Goal: Information Seeking & Learning: Find specific page/section

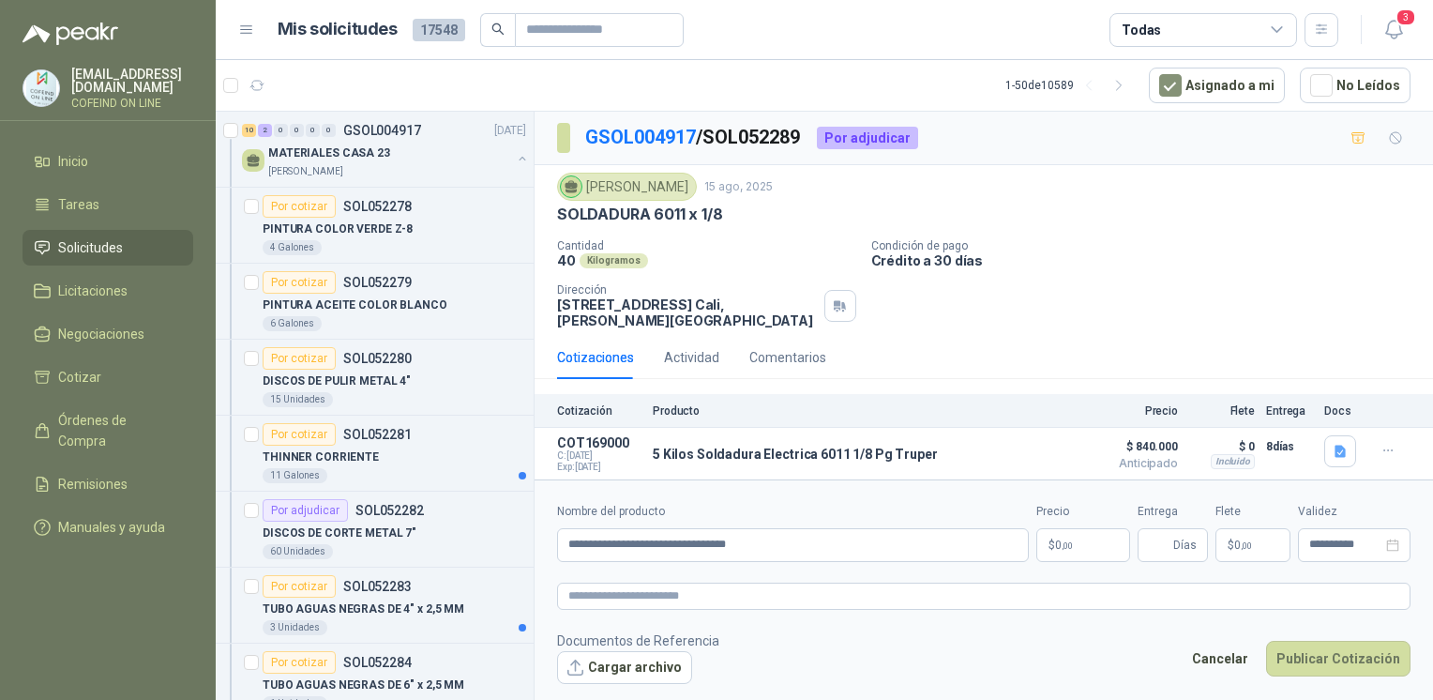
scroll to position [582, 0]
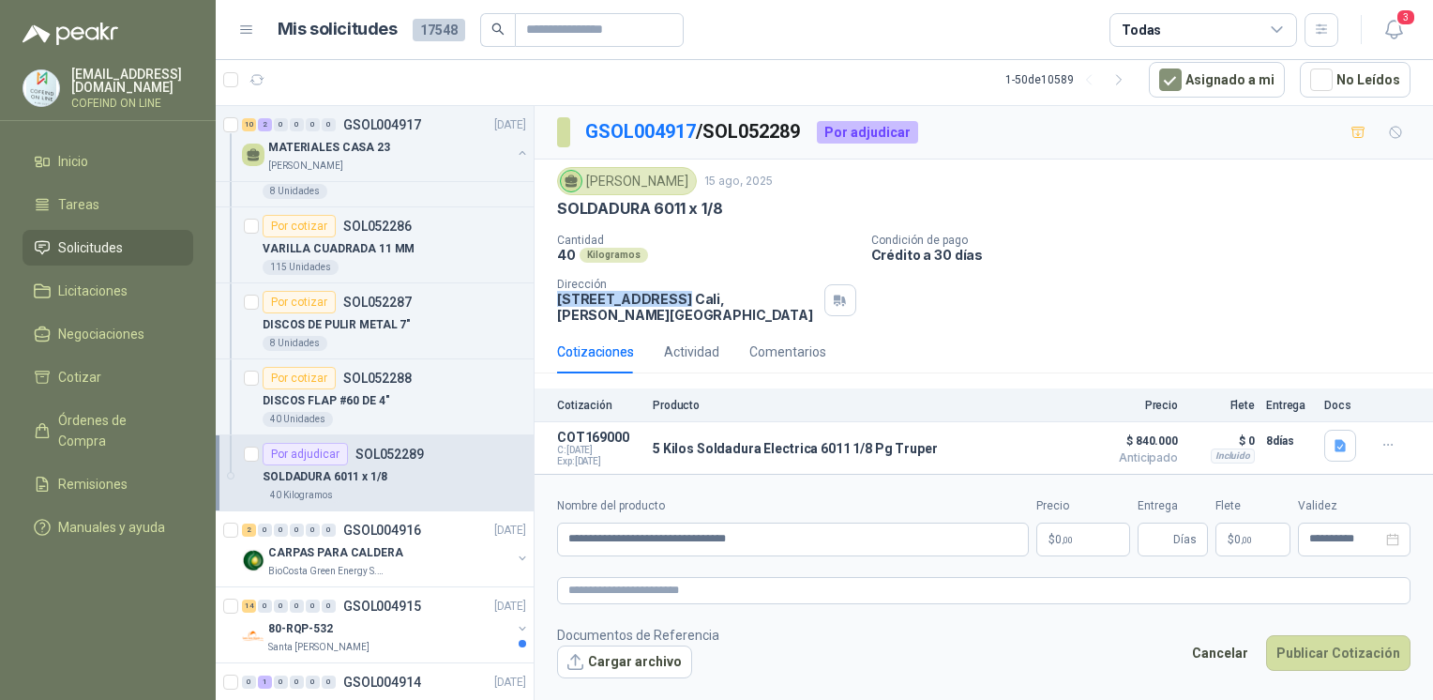
drag, startPoint x: 555, startPoint y: 296, endPoint x: 668, endPoint y: 303, distance: 112.7
click at [668, 303] on div "[PERSON_NAME] [DATE] SOLDADURA 6011 x 1/8 Cantidad 40 Kilogramos Condición de p…" at bounding box center [983, 244] width 898 height 171
copy p "CARRERA 112 #15"
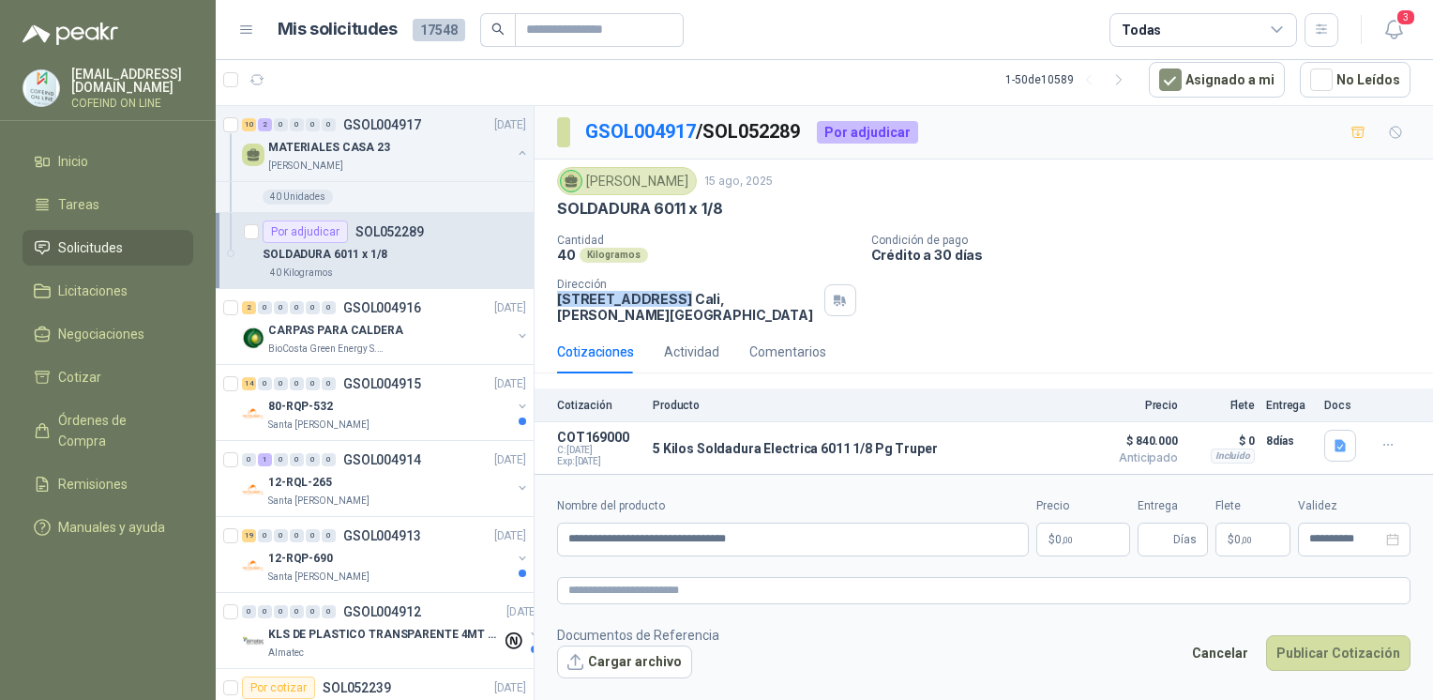
scroll to position [807, 0]
click at [383, 407] on div "80-RQP-532" at bounding box center [389, 403] width 243 height 23
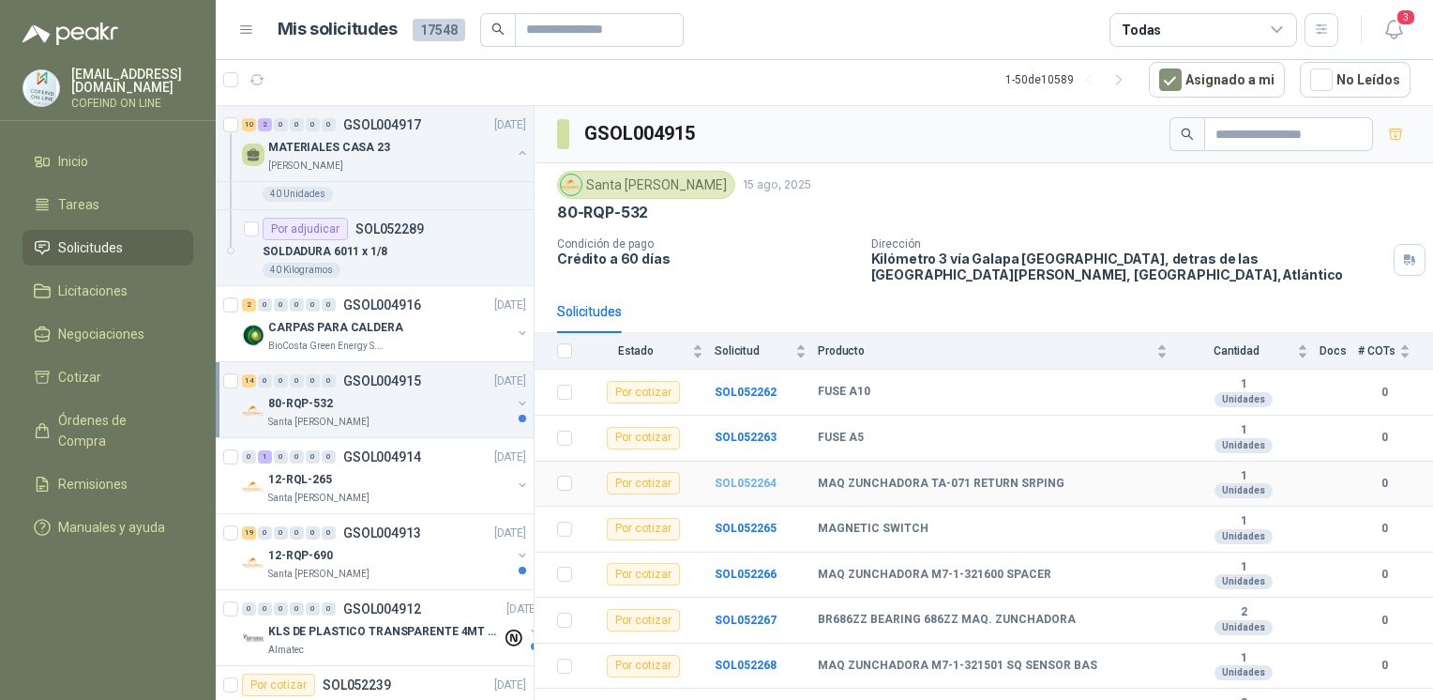
click at [754, 482] on b "SOL052264" at bounding box center [746, 482] width 62 height 13
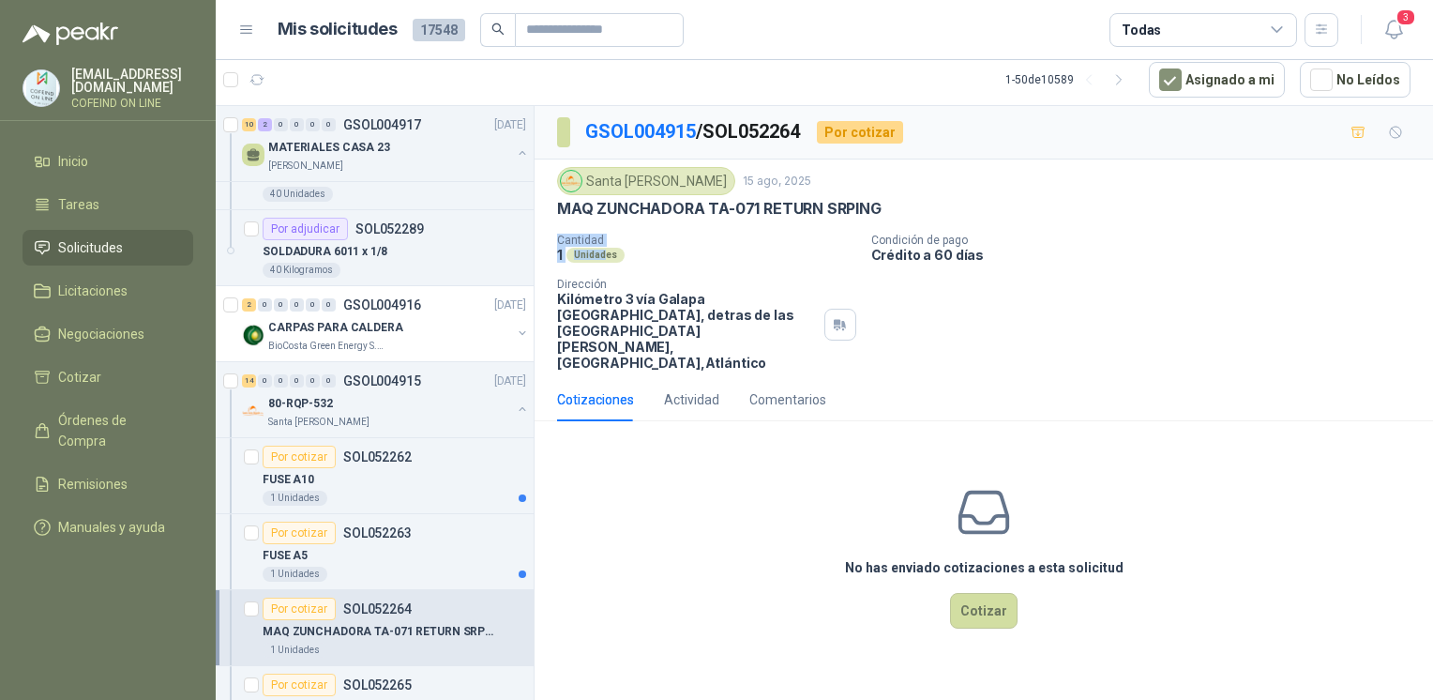
drag, startPoint x: 881, startPoint y: 211, endPoint x: 603, endPoint y: 257, distance: 282.3
click at [603, 257] on div "Santa [PERSON_NAME] [DATE] MAQ ZUNCHADORA TA-071 RETURN SRPING Cantidad 1 Unida…" at bounding box center [983, 268] width 853 height 203
click at [600, 256] on div "Unidades" at bounding box center [595, 255] width 58 height 15
click at [878, 223] on div "Santa [PERSON_NAME] [DATE] MAQ ZUNCHADORA TA-071 RETURN SRPING Cantidad 1 Unida…" at bounding box center [983, 268] width 853 height 203
drag, startPoint x: 889, startPoint y: 209, endPoint x: 562, endPoint y: 211, distance: 327.3
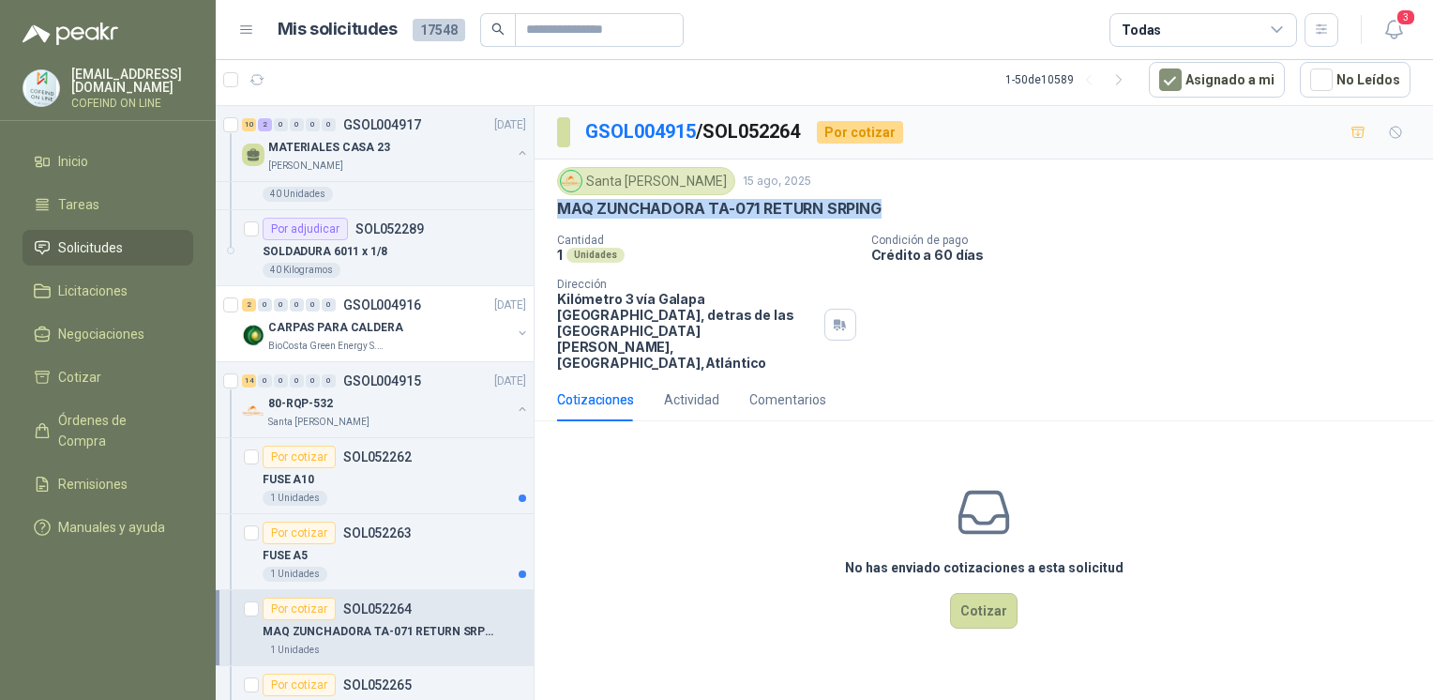
click at [562, 211] on div "MAQ ZUNCHADORA TA-071 RETURN SRPING" at bounding box center [983, 209] width 853 height 20
copy p "MAQ ZUNCHADORA TA-071 RETURN SRPING"
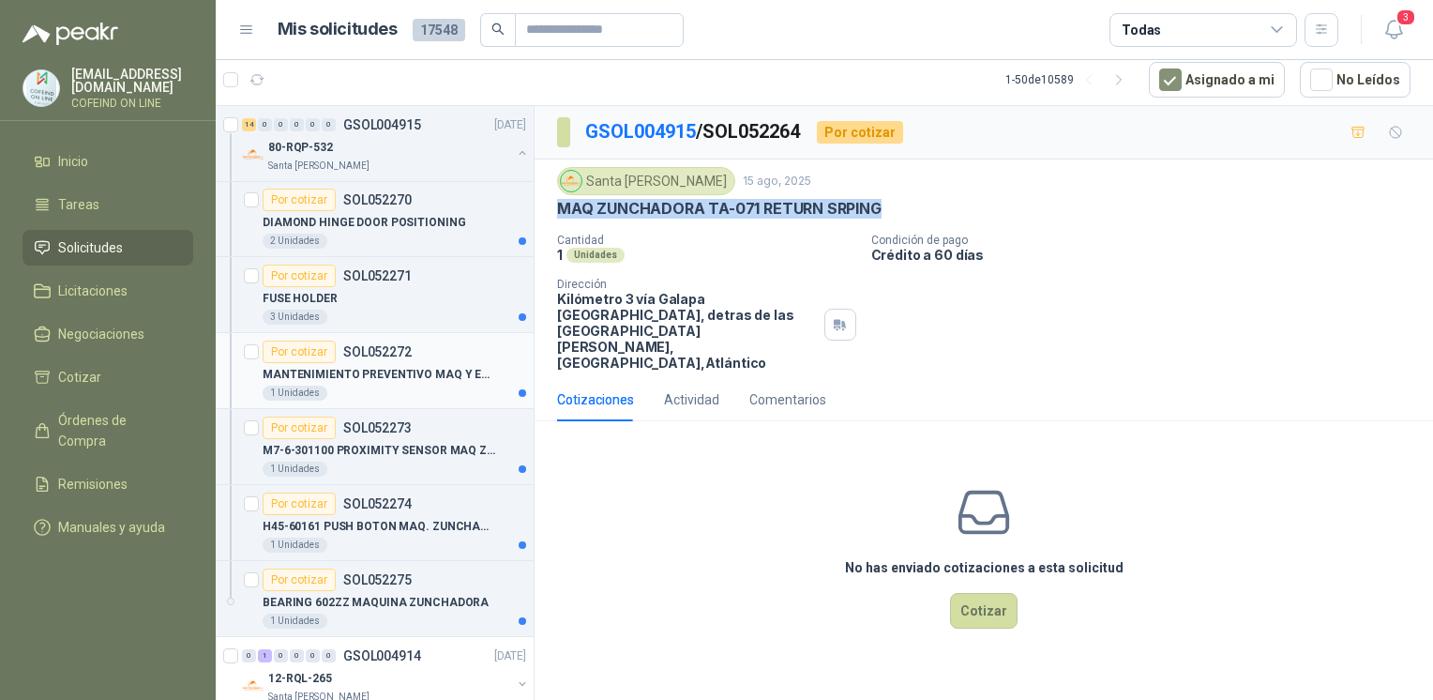
scroll to position [1674, 0]
click at [348, 296] on div "FUSE HOLDER" at bounding box center [394, 296] width 263 height 23
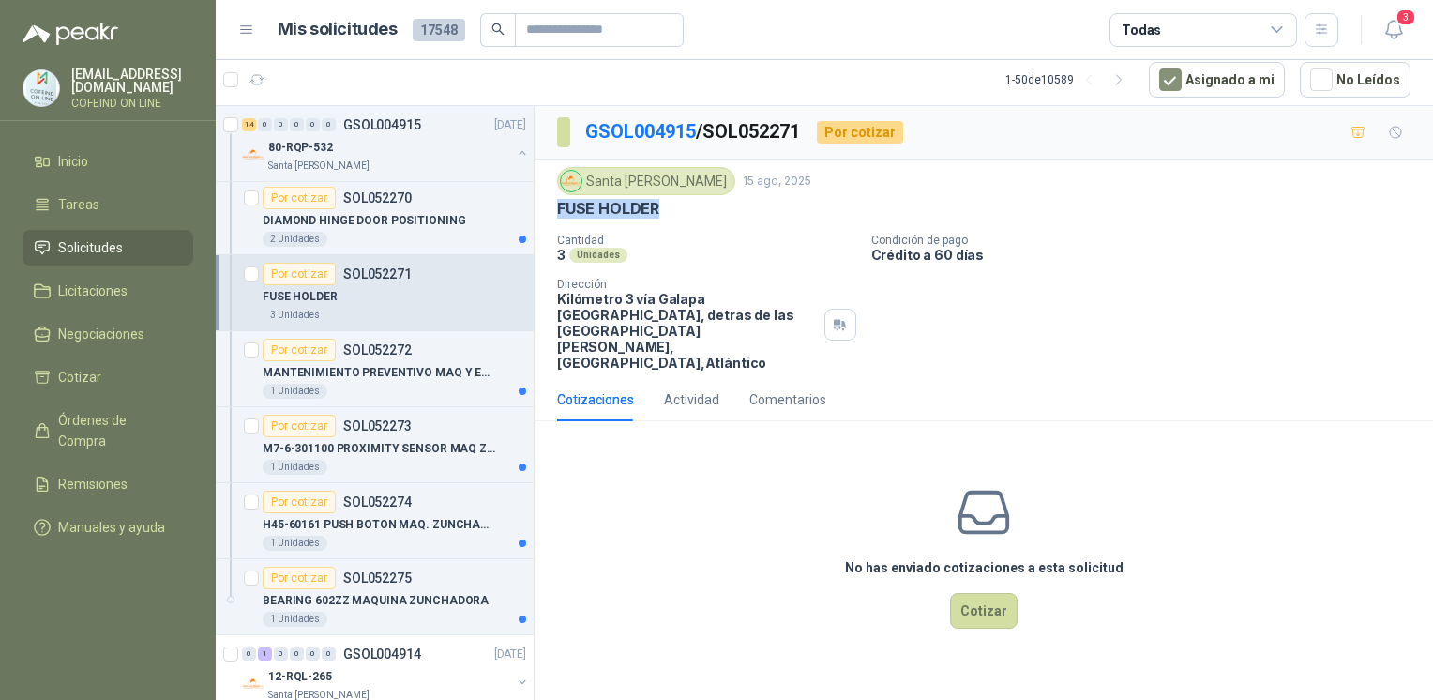
drag, startPoint x: 656, startPoint y: 205, endPoint x: 550, endPoint y: 201, distance: 107.0
click at [550, 201] on div "Santa [PERSON_NAME] [DATE] FUSE HOLDER Cantidad 3 Unidades Condición de pago Cr…" at bounding box center [983, 268] width 898 height 218
copy p "FUSE HOLDER"
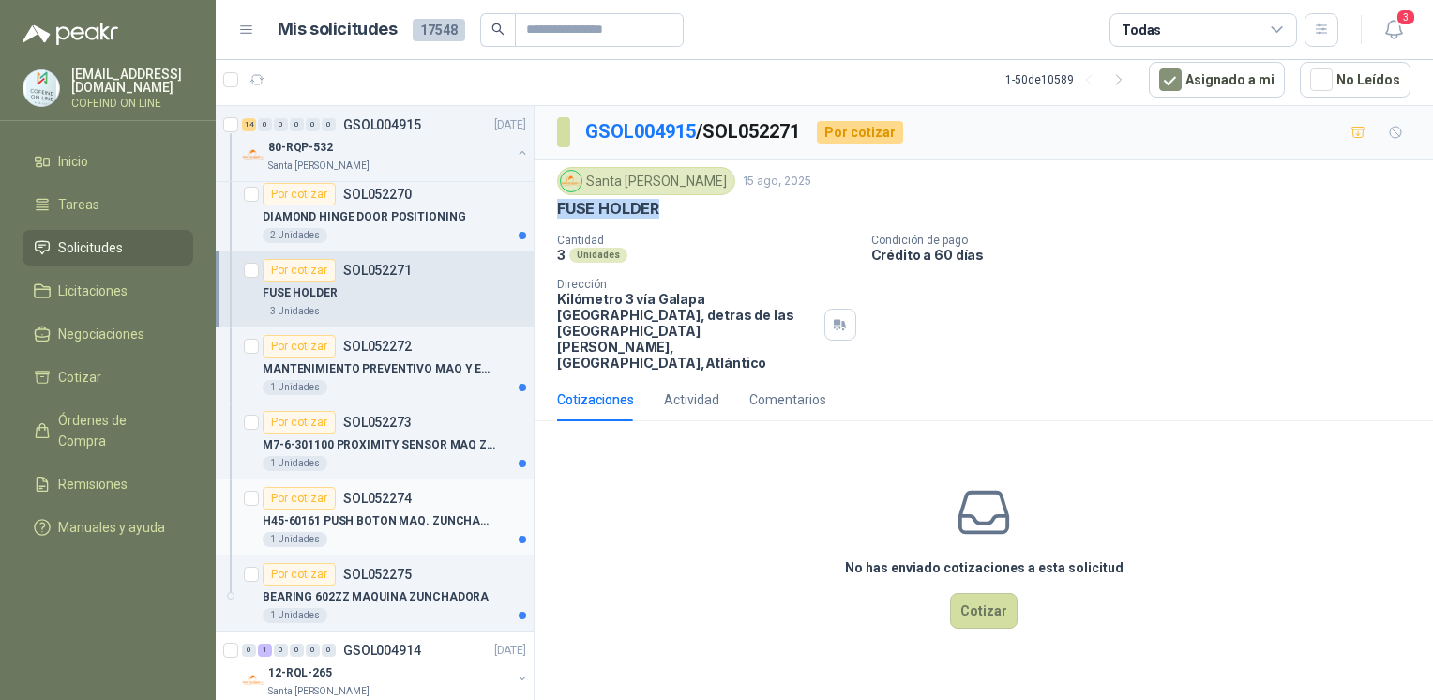
scroll to position [1693, 0]
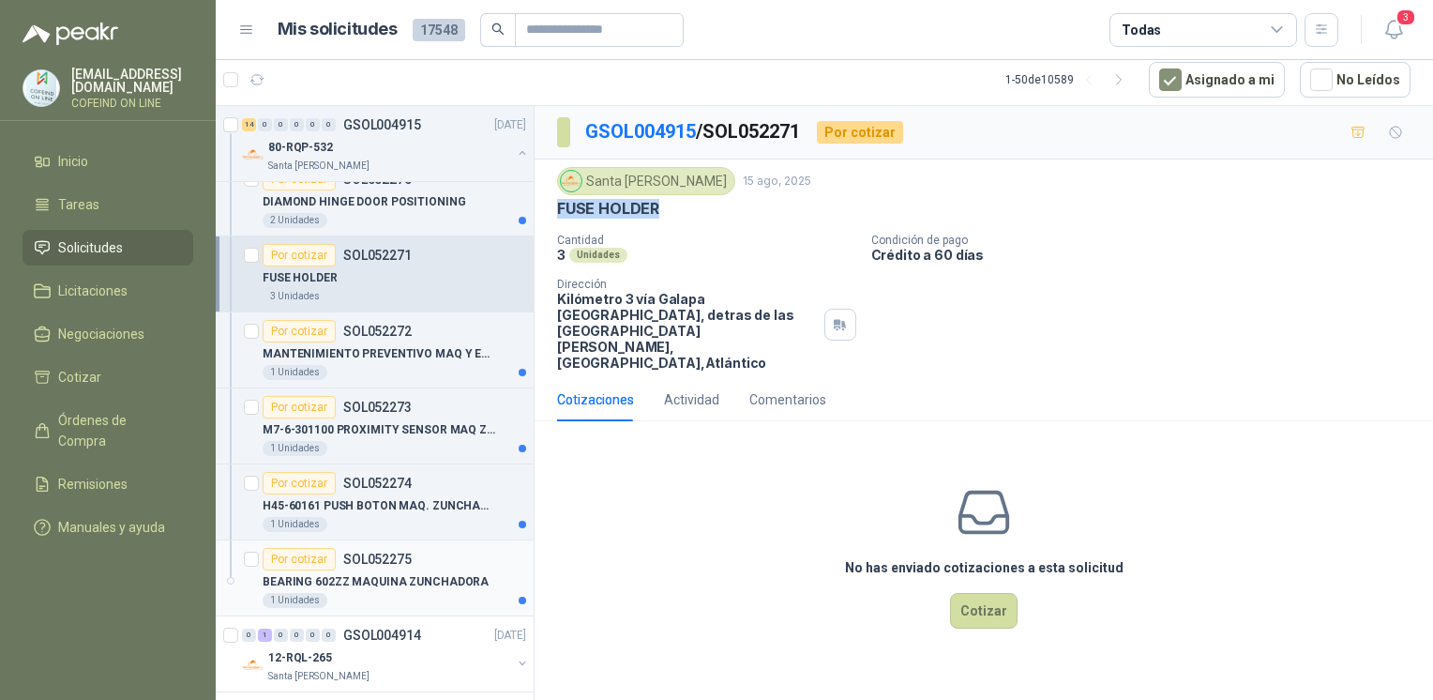
click at [401, 582] on p "BEARING 602ZZ MAQUINA ZUNCHADORA" at bounding box center [376, 582] width 226 height 18
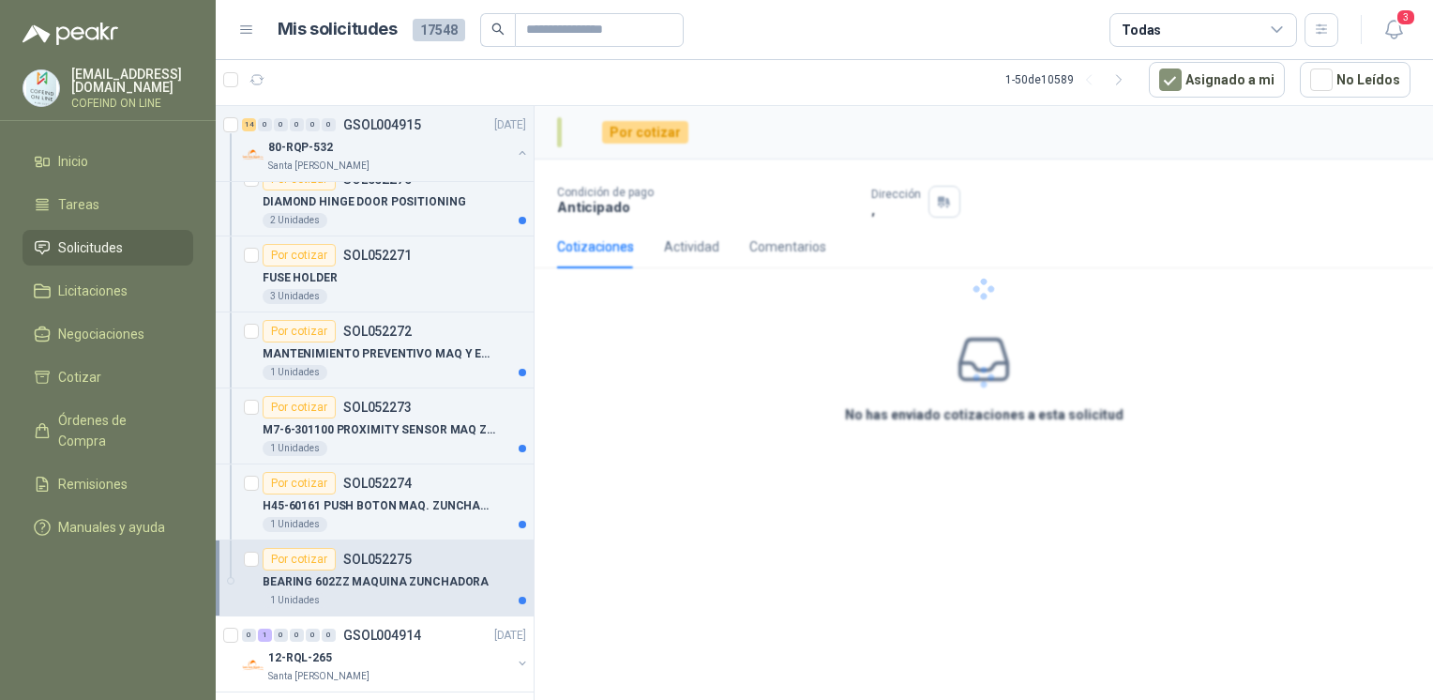
scroll to position [1778, 0]
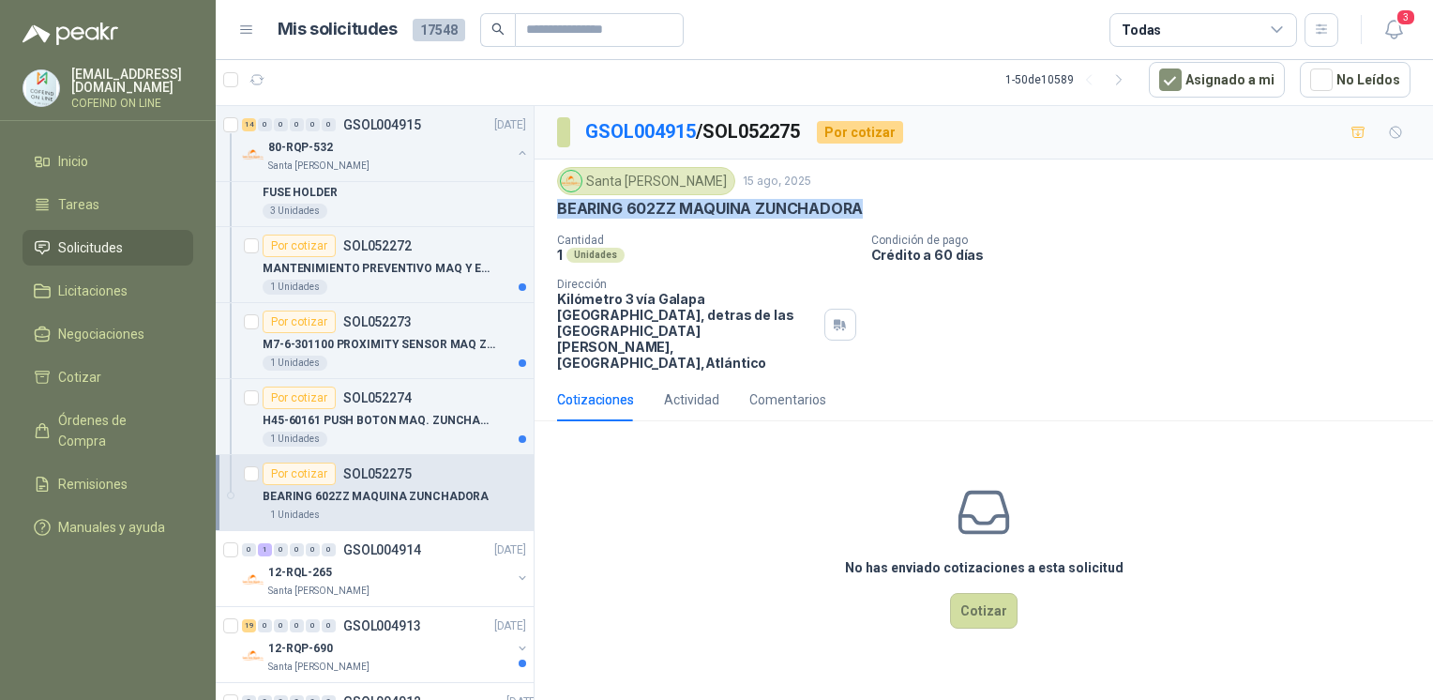
drag, startPoint x: 552, startPoint y: 208, endPoint x: 878, endPoint y: 223, distance: 325.7
click at [878, 223] on div "Santa [PERSON_NAME] [DATE] BEARING 602ZZ MAQUINA ZUNCHADORA Cantidad 1 Unidades…" at bounding box center [983, 268] width 898 height 218
copy p "BEARING 602ZZ MAQUINA ZUNCHADORA"
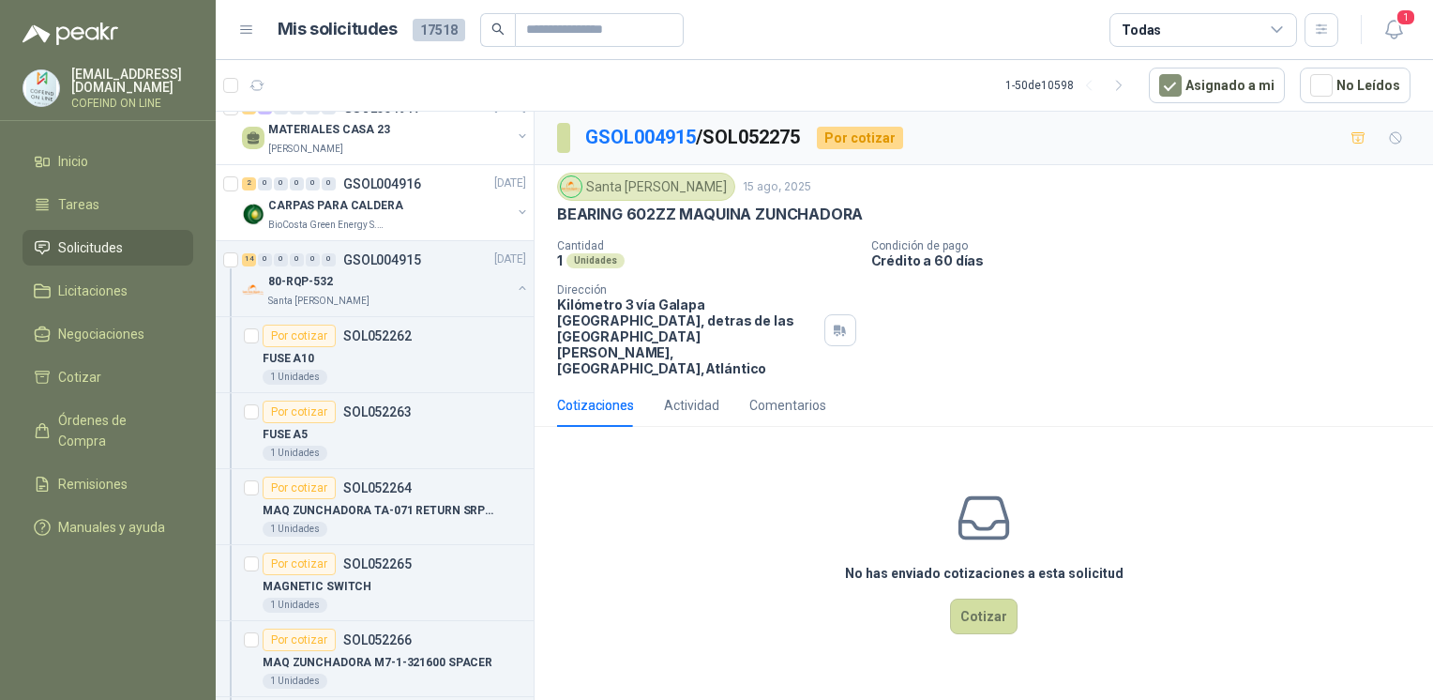
scroll to position [495, 0]
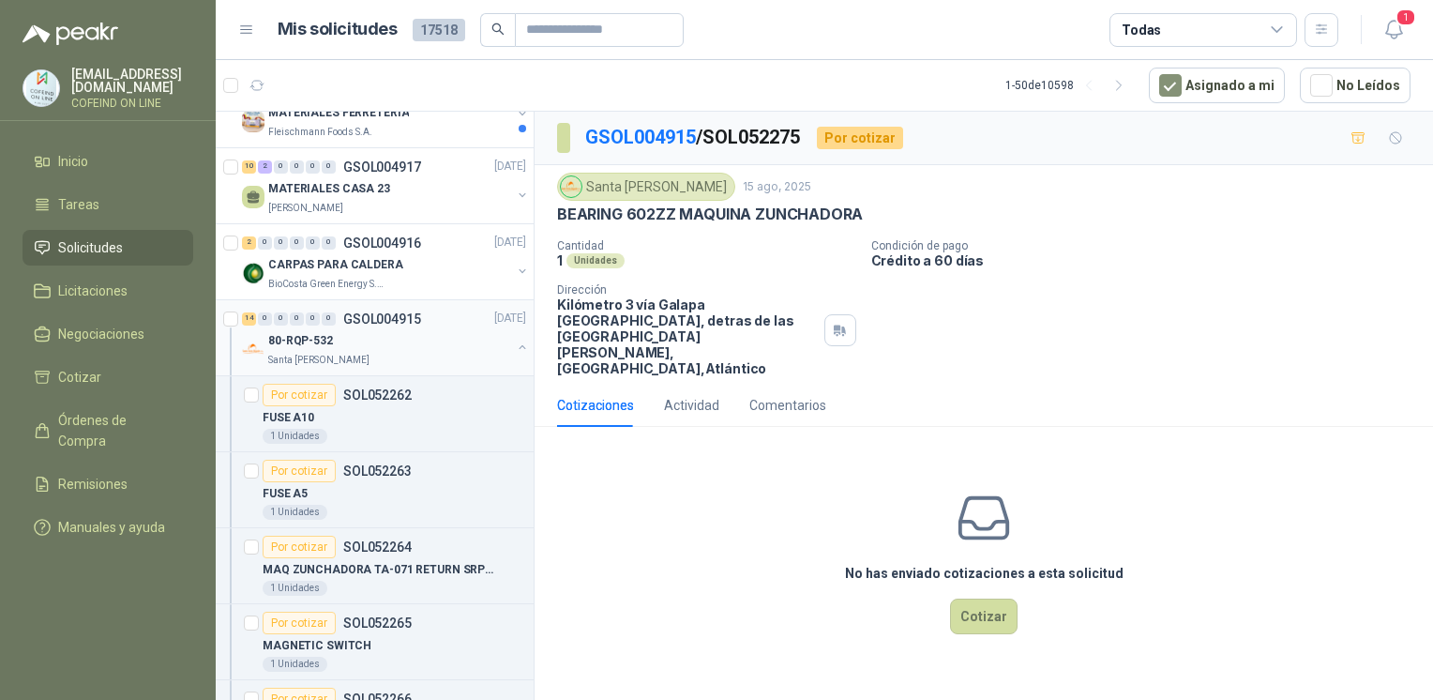
click at [487, 358] on div "Santa [PERSON_NAME]" at bounding box center [389, 360] width 243 height 15
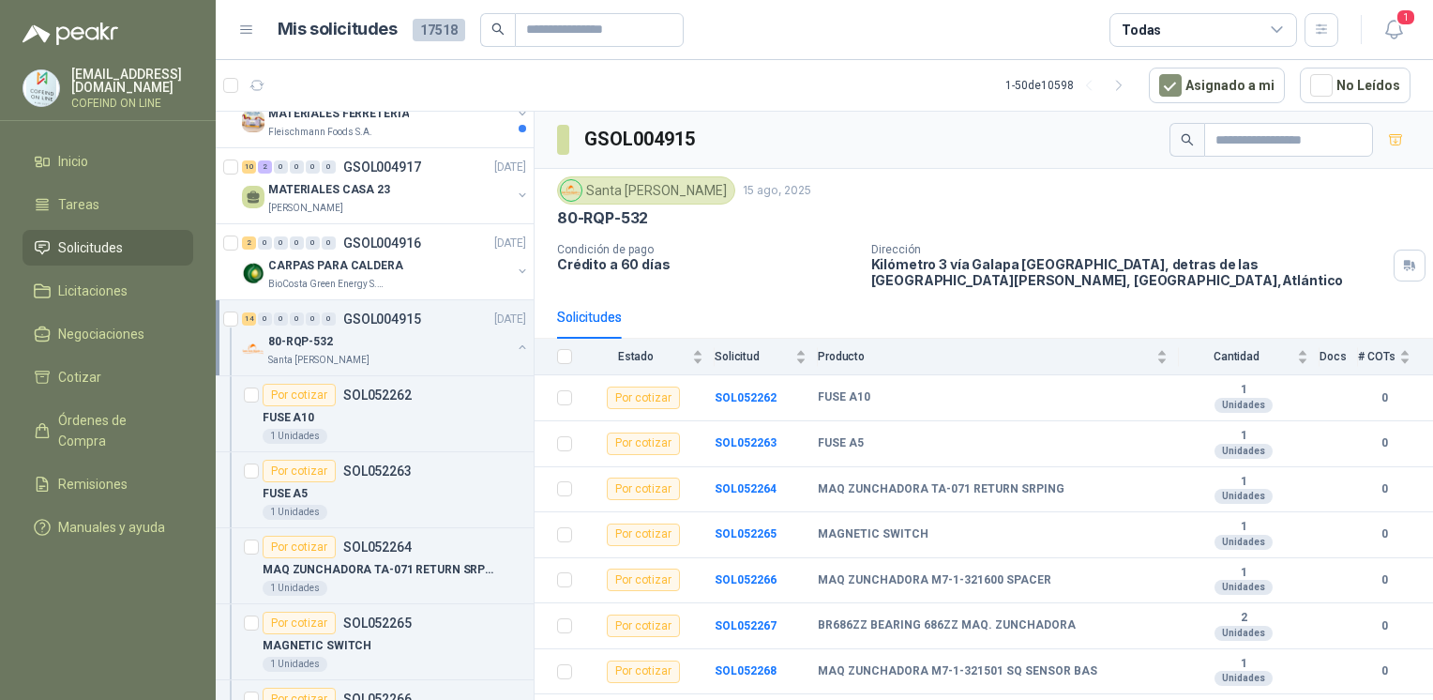
click at [515, 345] on button "button" at bounding box center [522, 346] width 15 height 15
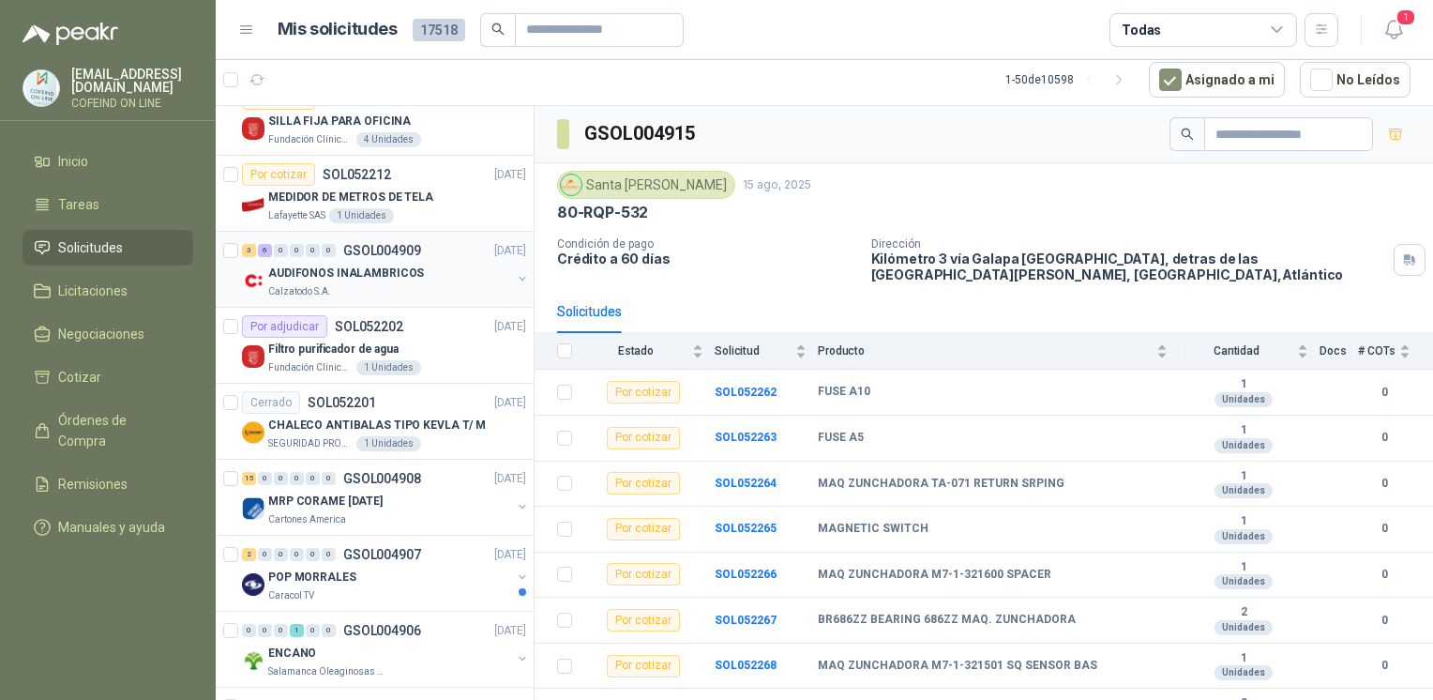
scroll to position [1309, 0]
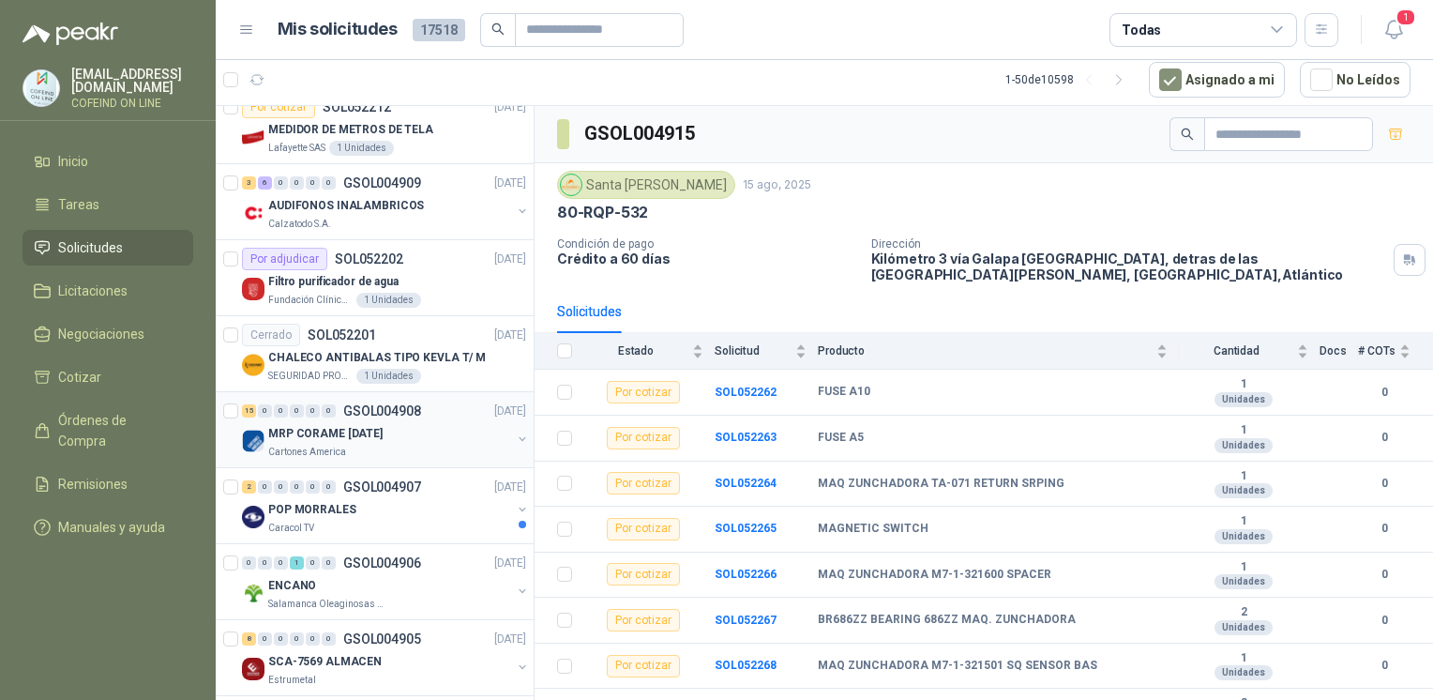
click at [398, 448] on div "Cartones America" at bounding box center [389, 451] width 243 height 15
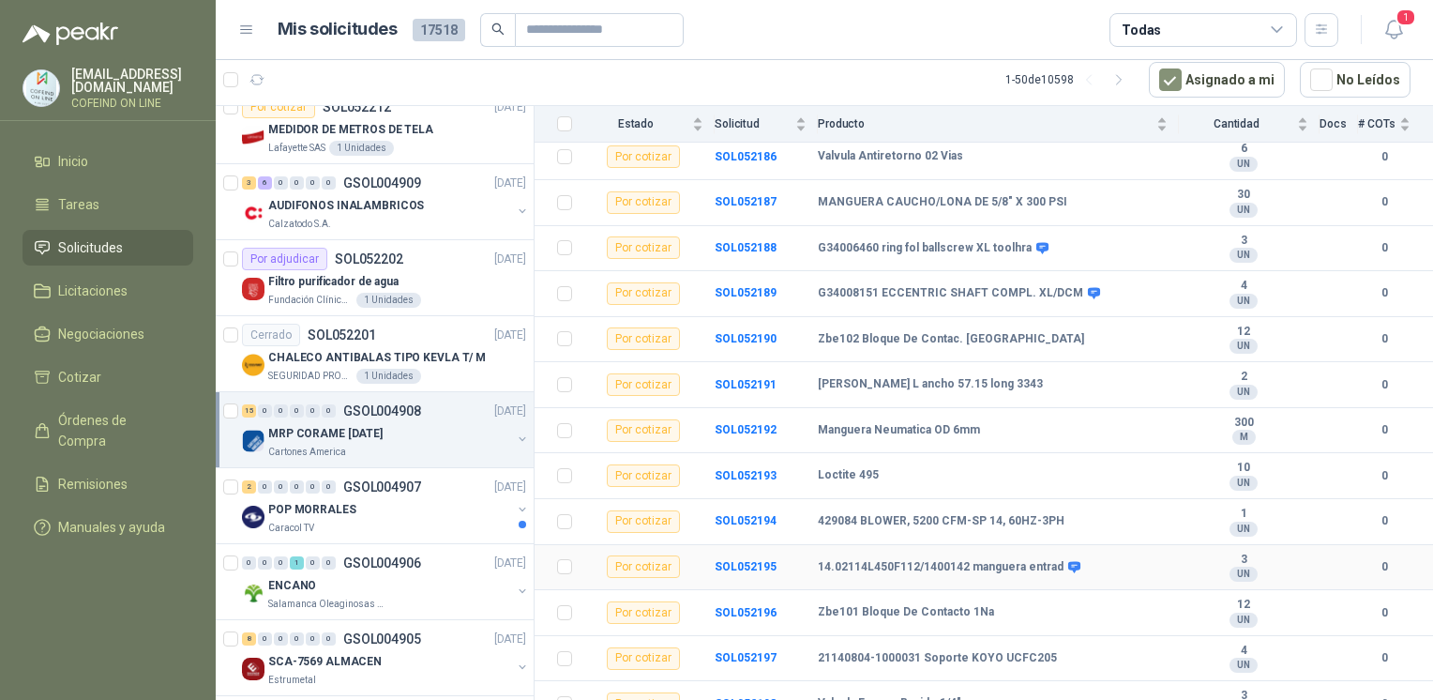
scroll to position [338, 0]
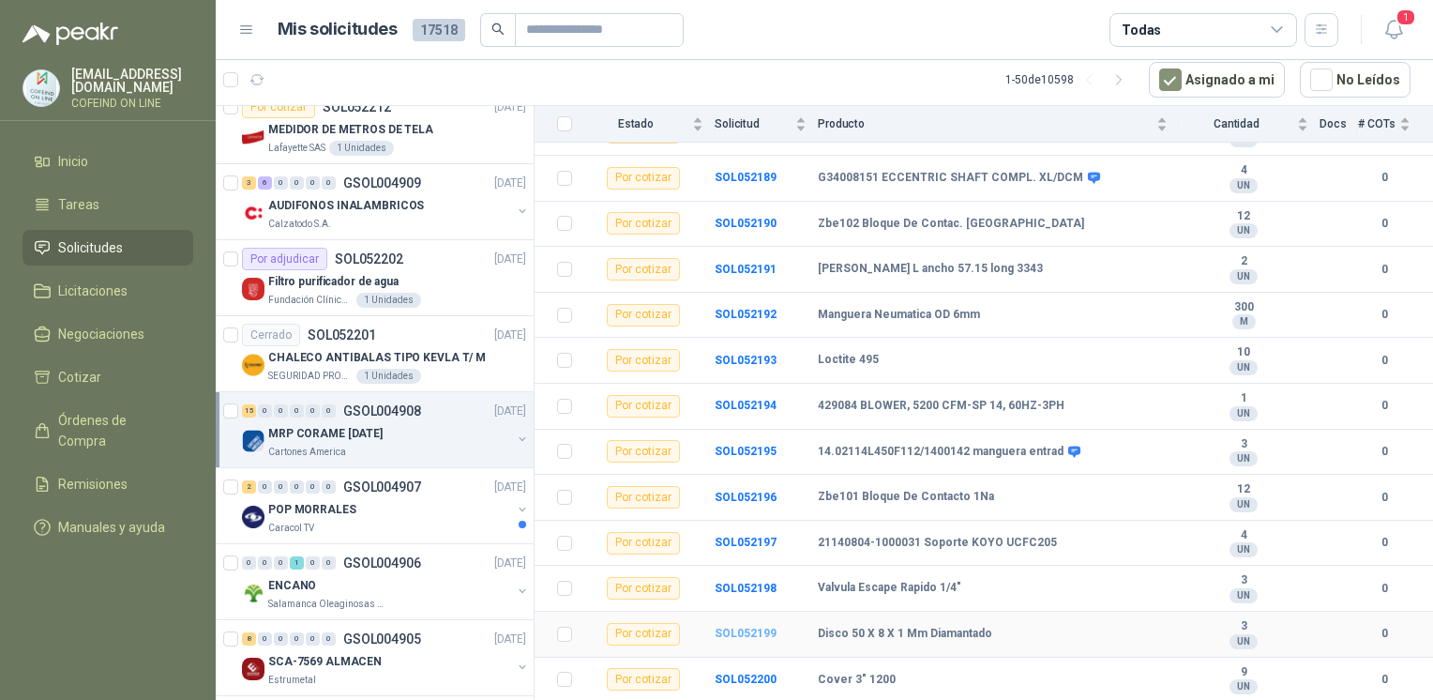
click at [758, 626] on b "SOL052199" at bounding box center [746, 632] width 62 height 13
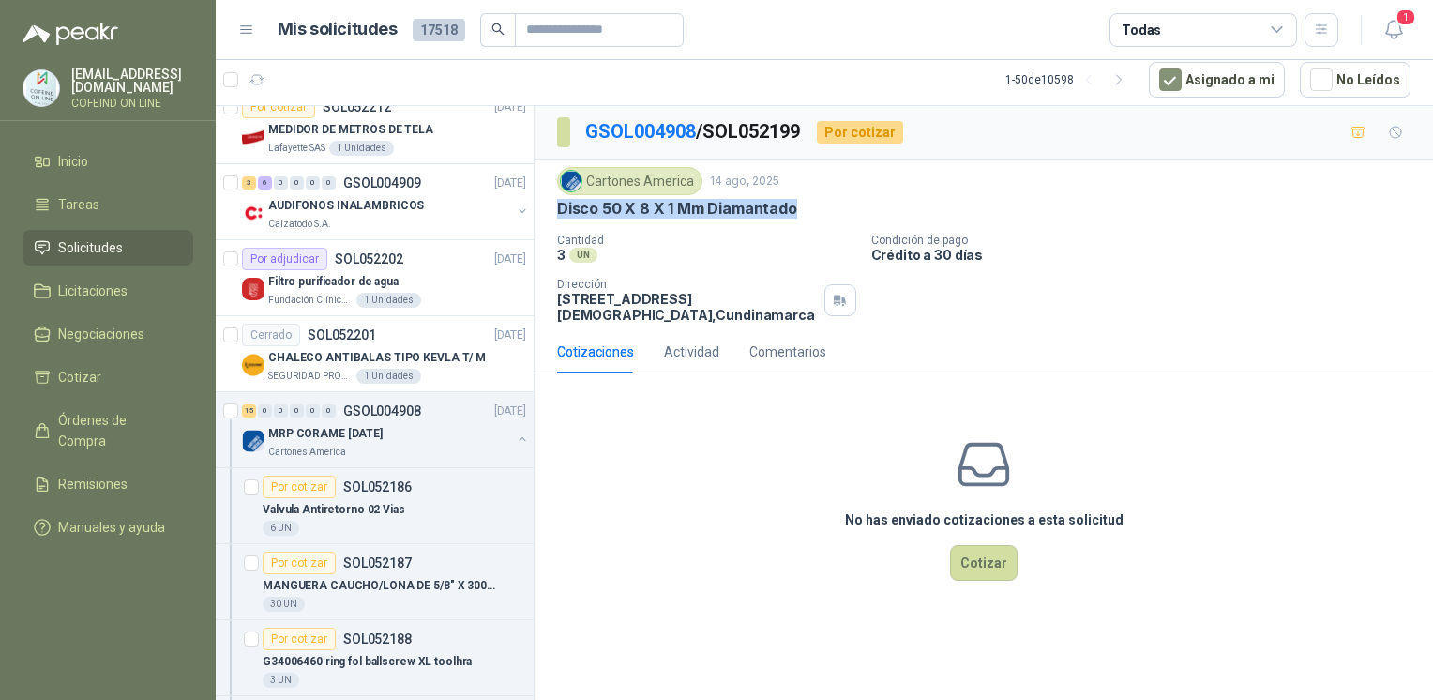
drag, startPoint x: 694, startPoint y: 201, endPoint x: 551, endPoint y: 213, distance: 143.1
click at [551, 213] on div "Cartones America 14 ago, 2025 Disco 50 X 8 X 1 Mm Diamantado Cantidad 3 UN Con…" at bounding box center [983, 244] width 898 height 171
copy p "Disco 50 X 8 X 1 Mm Diamantado"
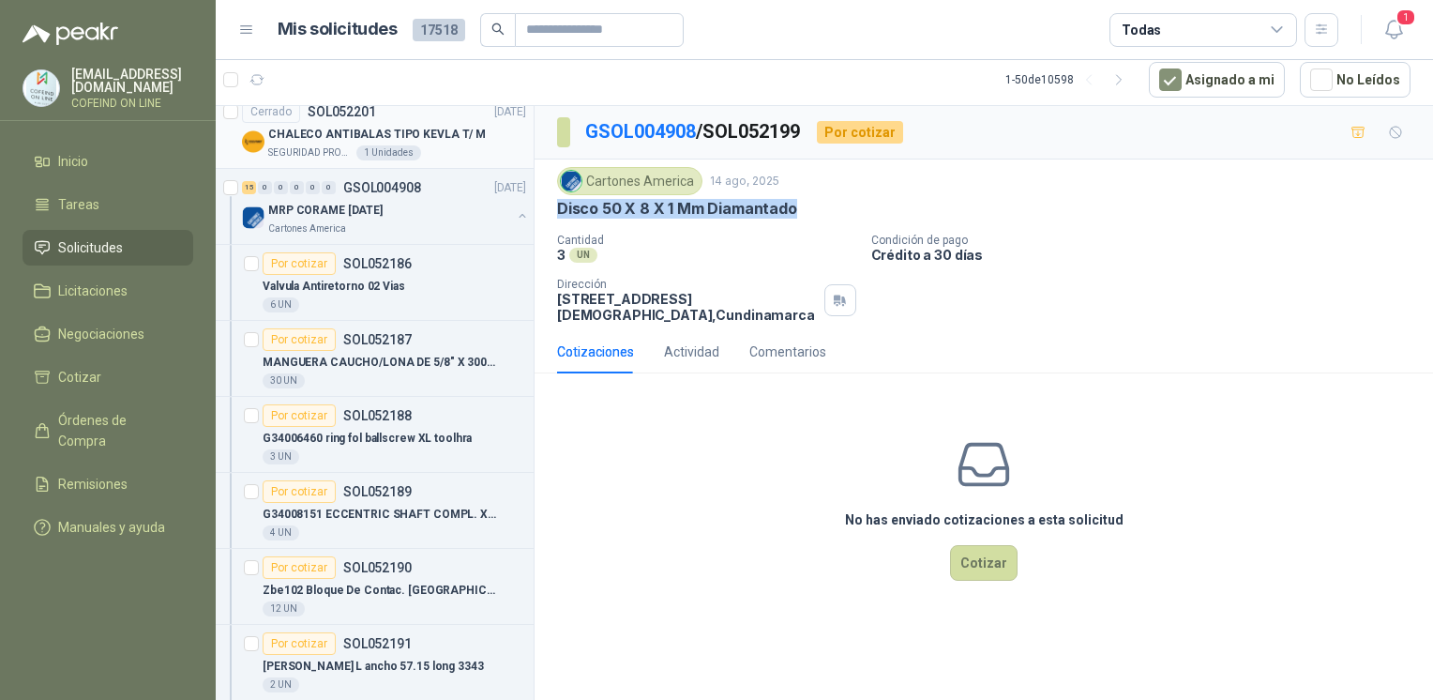
scroll to position [1543, 0]
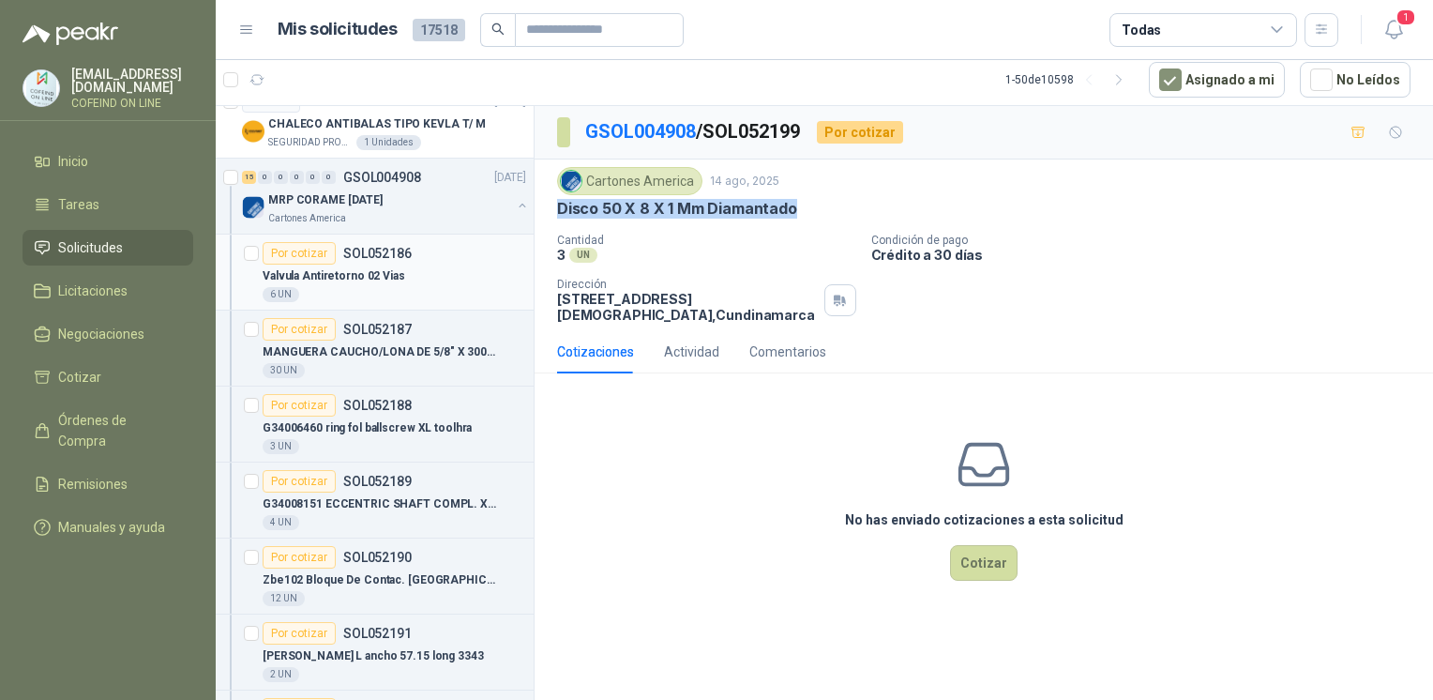
click at [386, 278] on p "Valvula Antiretorno 02 Vias" at bounding box center [334, 276] width 143 height 18
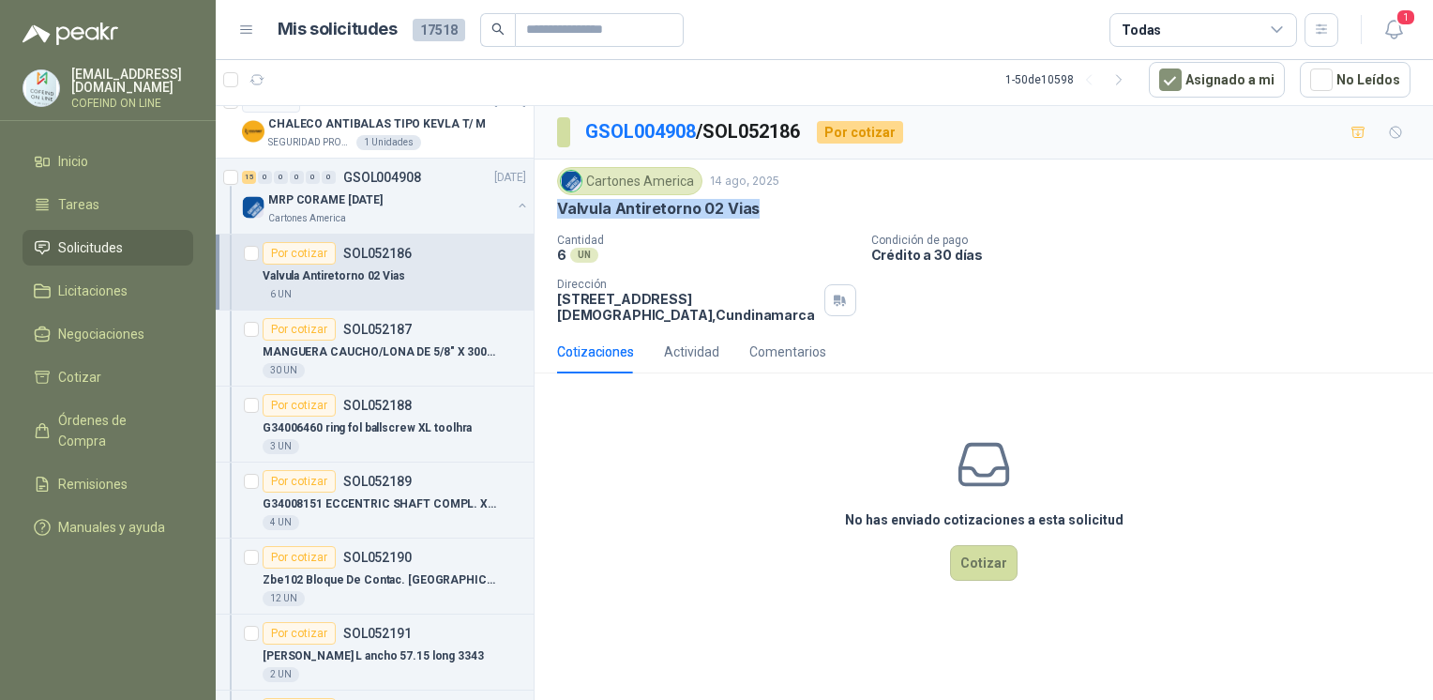
drag, startPoint x: 758, startPoint y: 210, endPoint x: 551, endPoint y: 212, distance: 206.3
click at [551, 212] on div "Cartones America 14 ago, 2025 Valvula Antiretorno 02 Vias Cantidad 6 UN Condic…" at bounding box center [983, 244] width 898 height 171
copy p "Valvula Antiretorno 02 Vias"
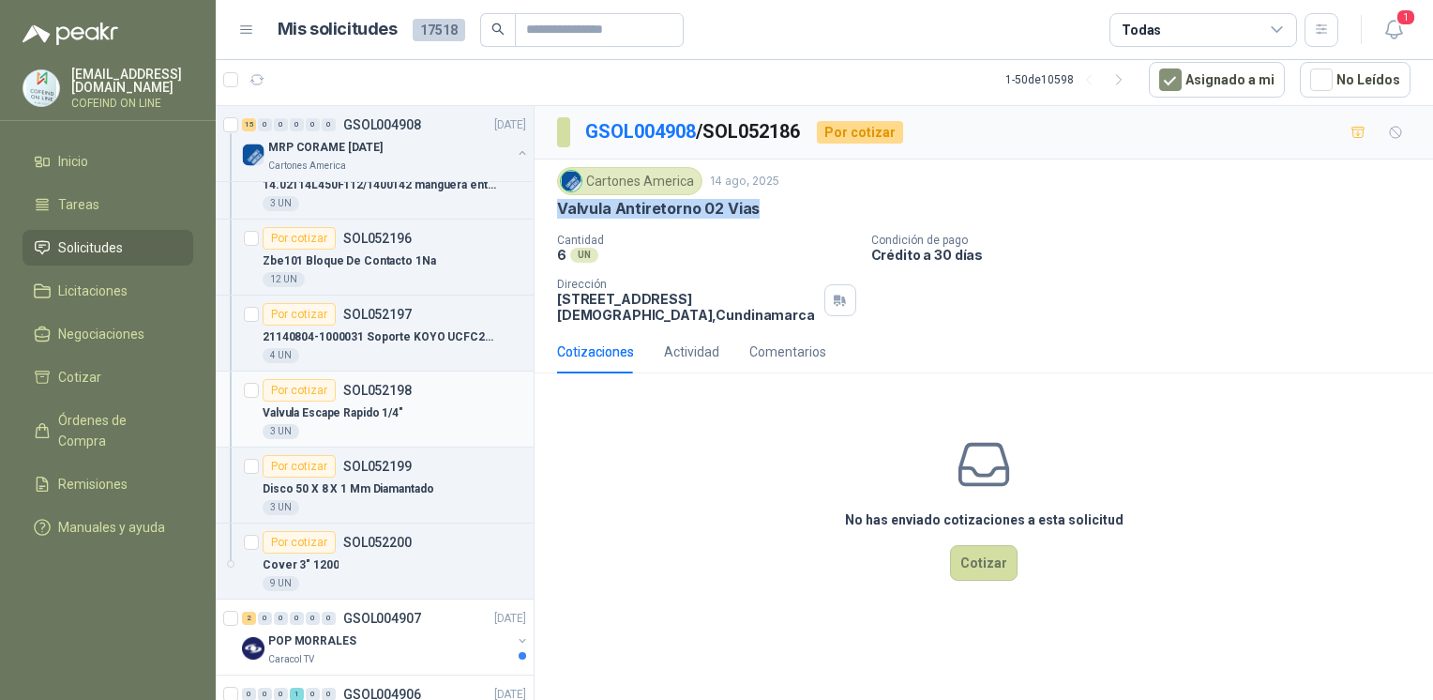
scroll to position [2328, 0]
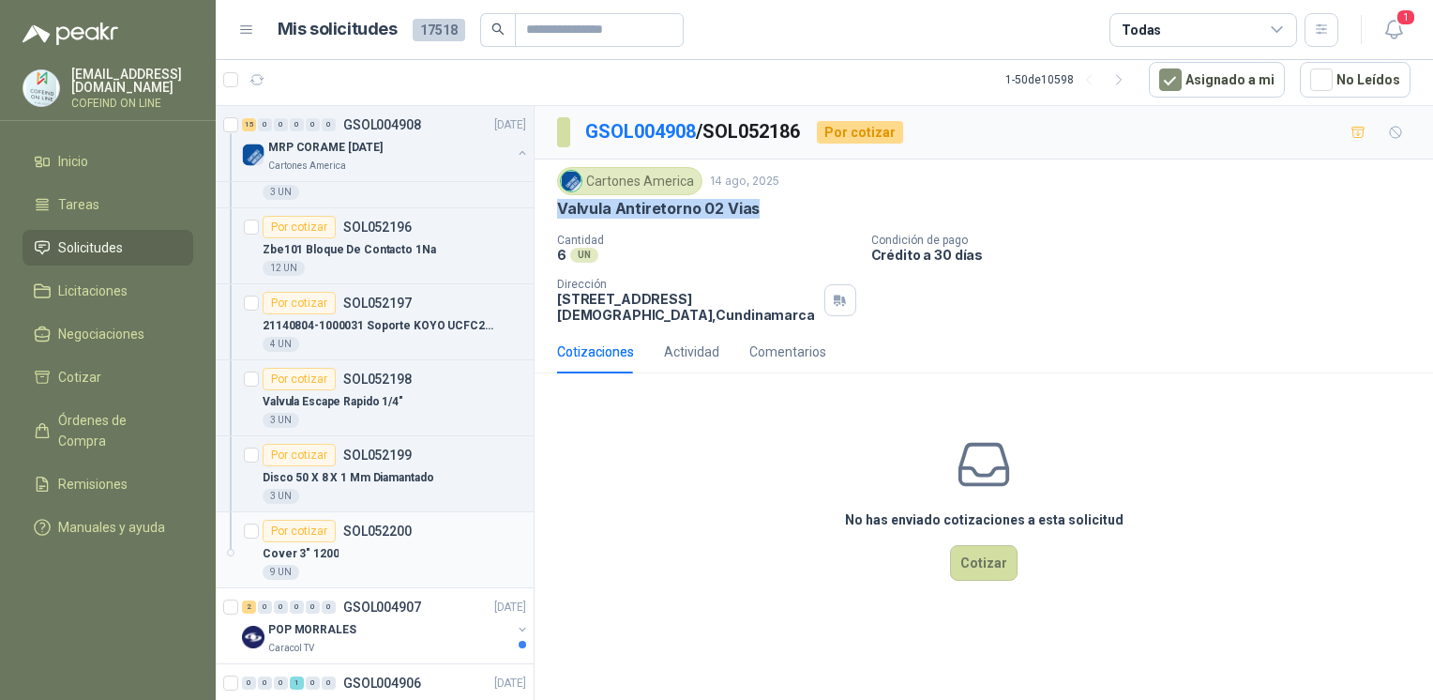
click at [412, 547] on div "Cover 3" 1200" at bounding box center [394, 553] width 263 height 23
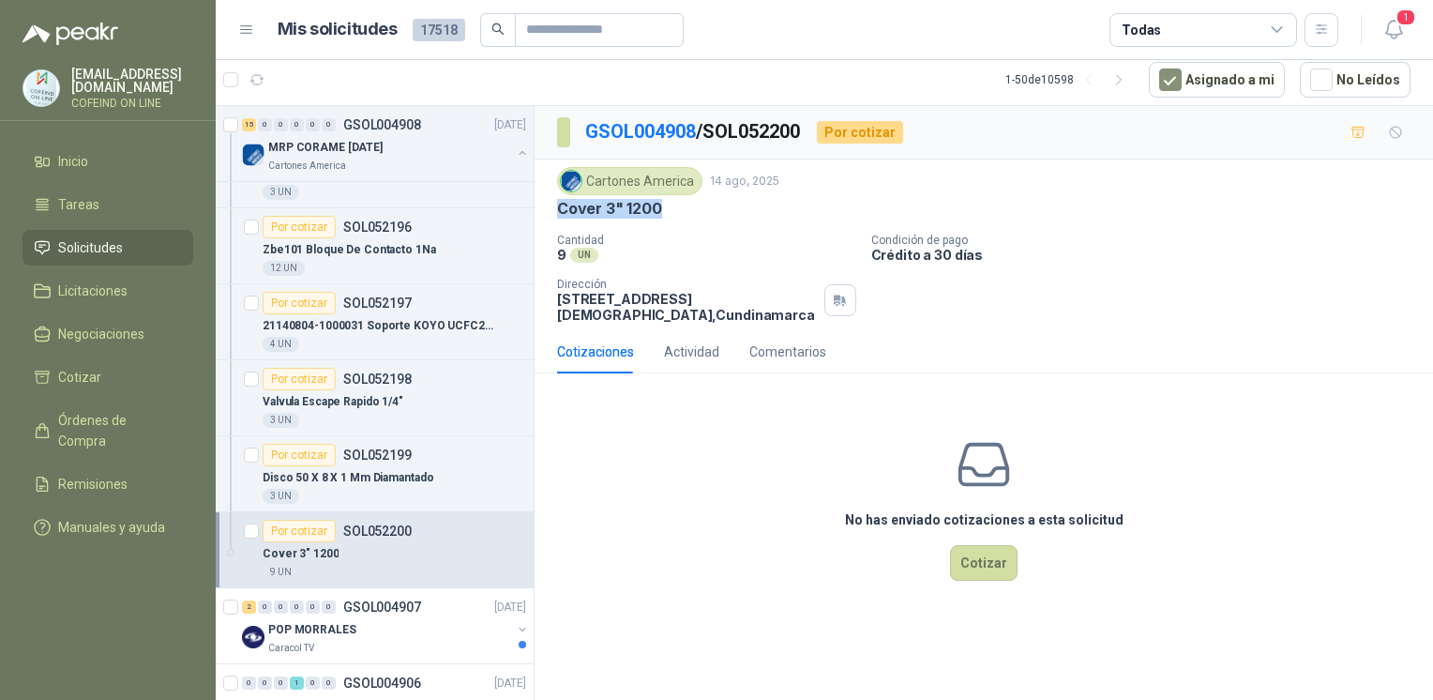
drag, startPoint x: 664, startPoint y: 210, endPoint x: 553, endPoint y: 204, distance: 110.8
click at [553, 204] on div "Cartones America 14 ago, 2025 Cover 3" 1200 Cantidad 9 UN Condición de pago Cr…" at bounding box center [983, 244] width 898 height 171
copy p "Cover 3" 1200"
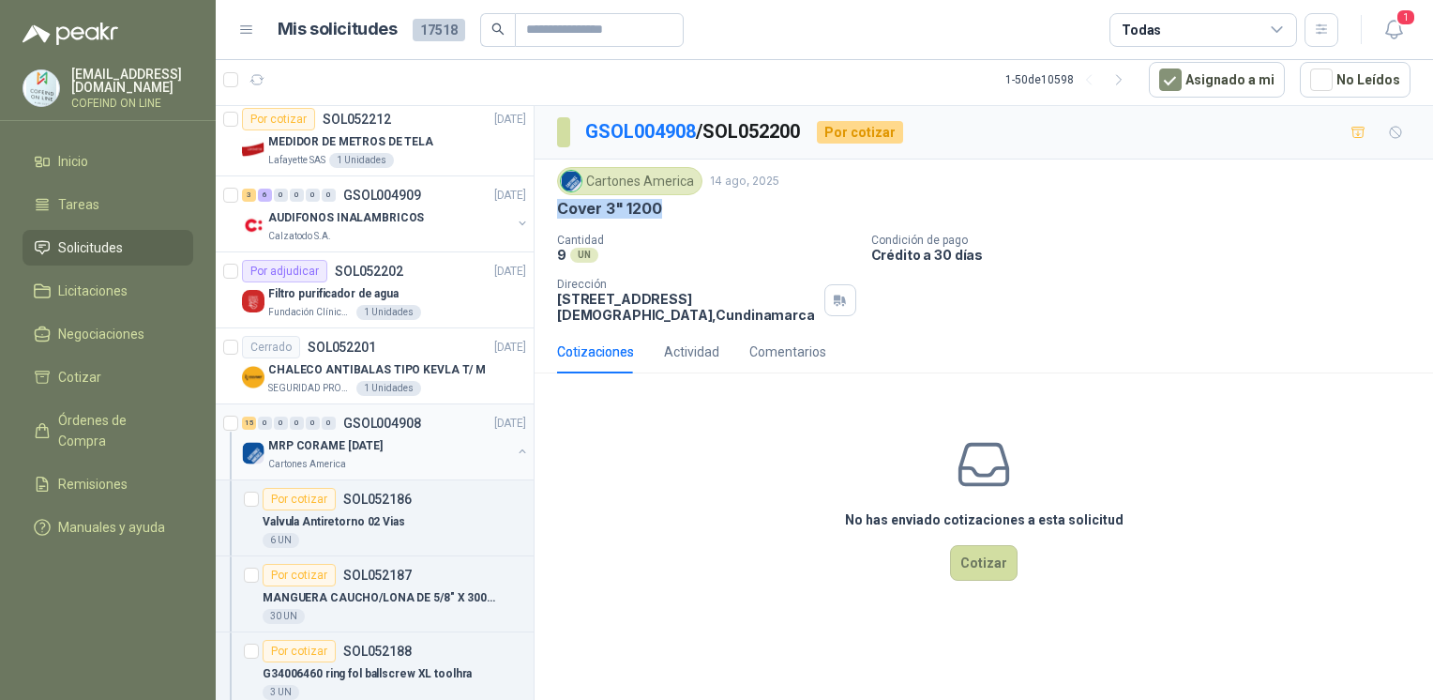
scroll to position [1266, 0]
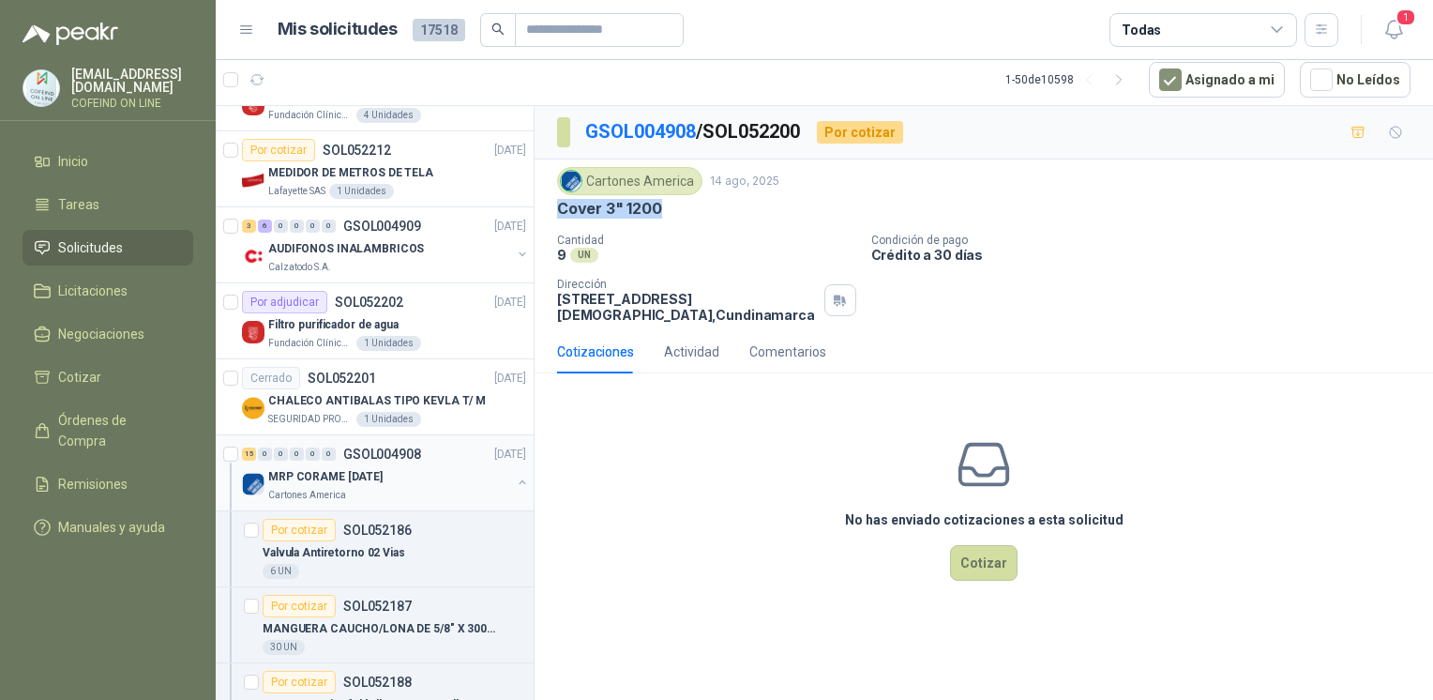
click at [504, 465] on div "MRP CORAME 14.08.2025 Cartones America" at bounding box center [386, 484] width 288 height 38
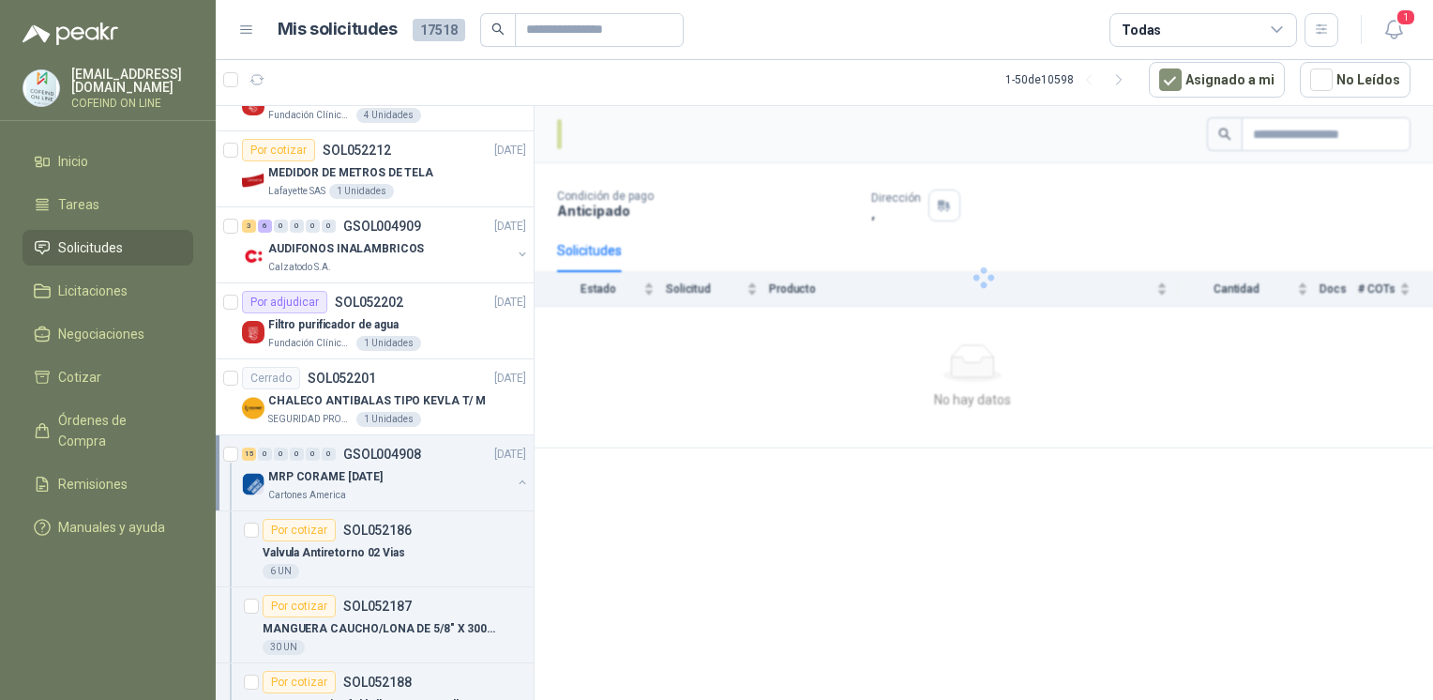
click at [504, 465] on div "MRP CORAME 14.08.2025 Cartones America" at bounding box center [386, 484] width 288 height 38
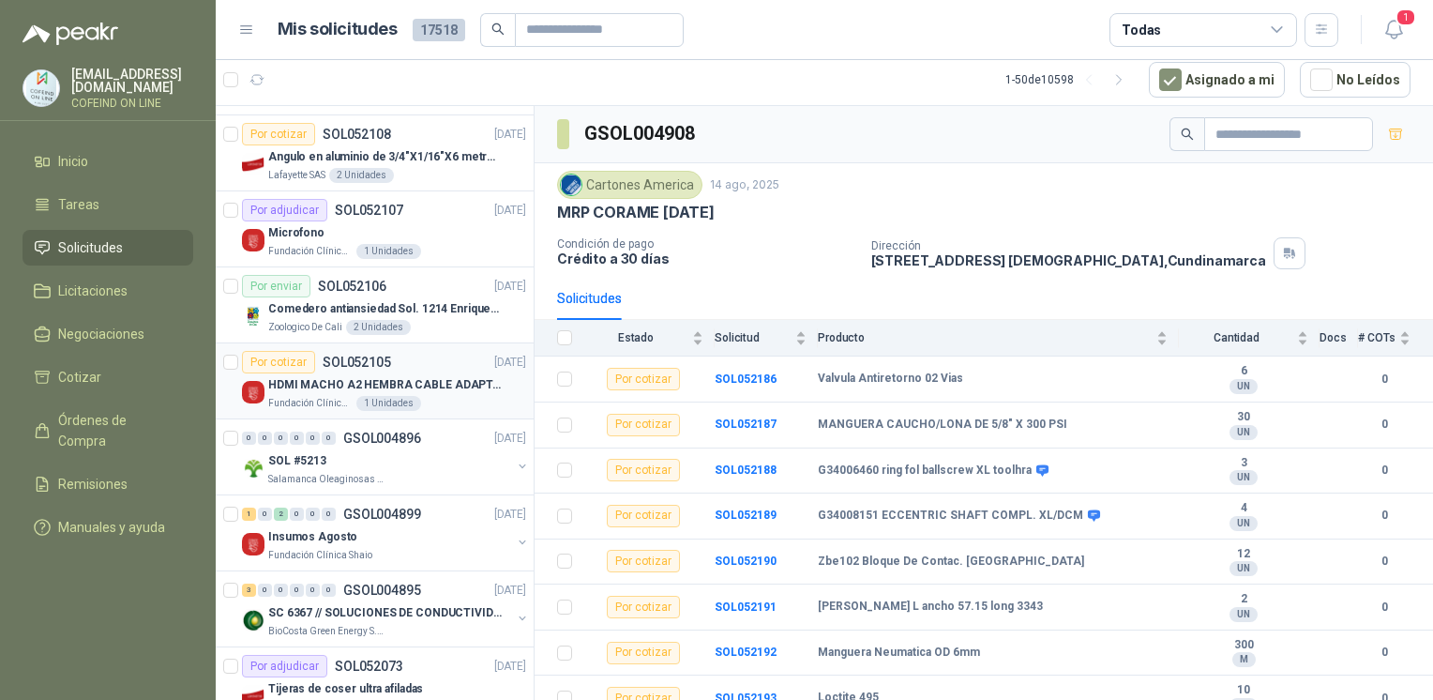
scroll to position [2460, 0]
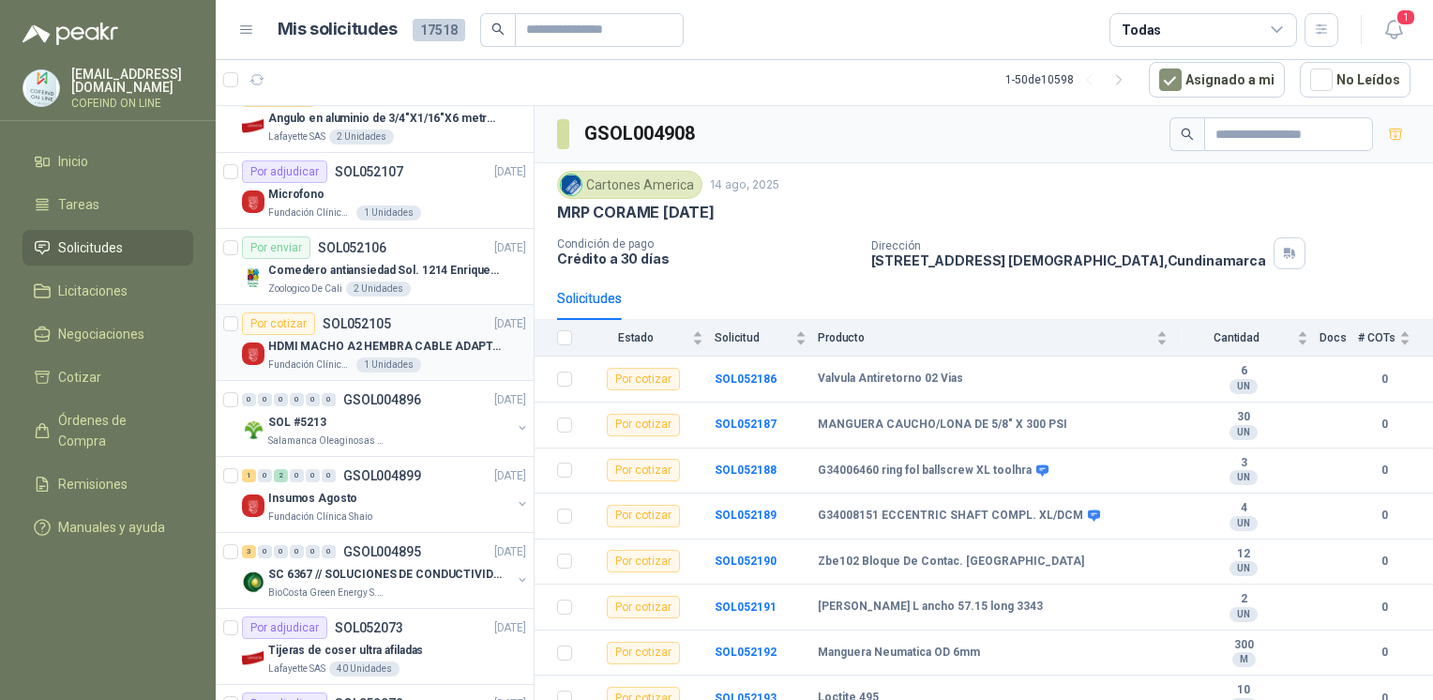
click at [318, 339] on p "HDMI MACHO A2 HEMBRA CABLE ADAPTADOR CONVERTIDOR FOR MONIT" at bounding box center [384, 347] width 233 height 18
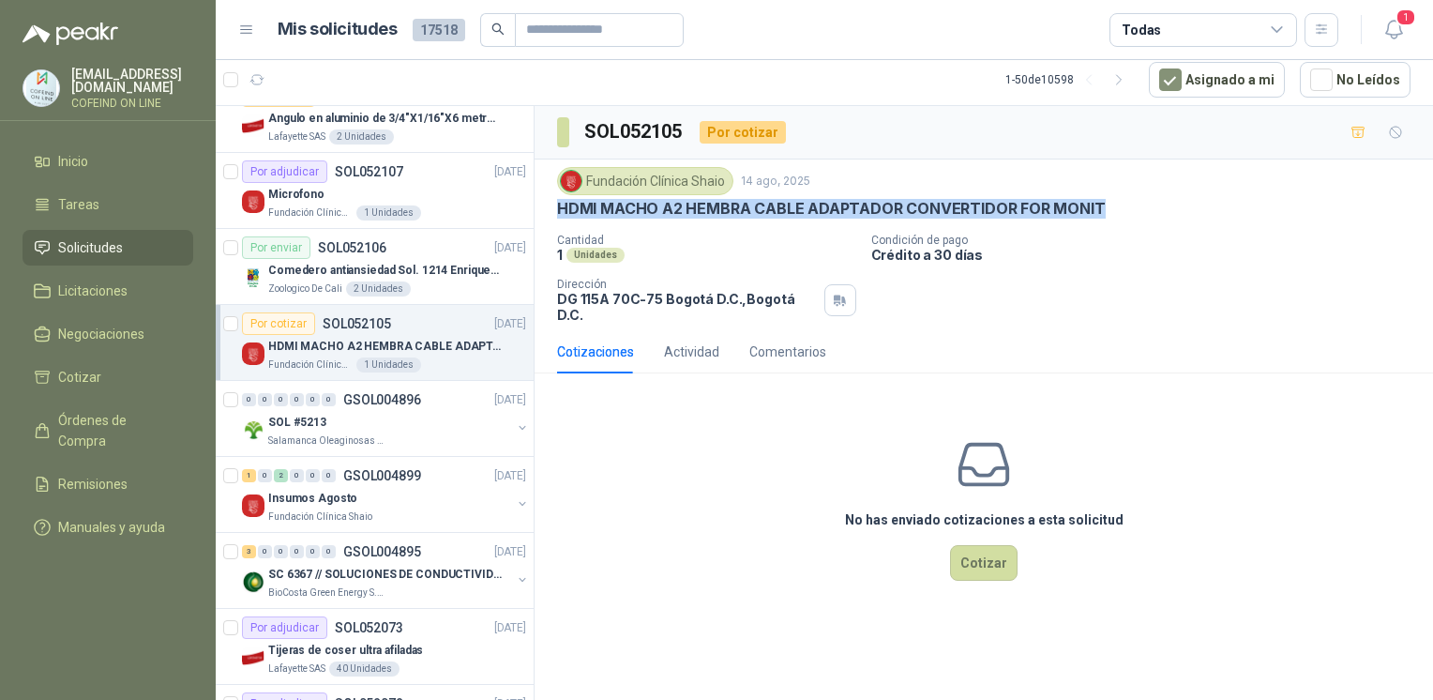
drag, startPoint x: 1110, startPoint y: 209, endPoint x: 557, endPoint y: 198, distance: 553.4
click at [557, 199] on div "HDMI MACHO A2 HEMBRA CABLE ADAPTADOR CONVERTIDOR FOR MONIT" at bounding box center [983, 209] width 853 height 20
copy p "HDMI MACHO A2 HEMBRA CABLE ADAPTADOR CONVERTIDOR FOR MONIT"
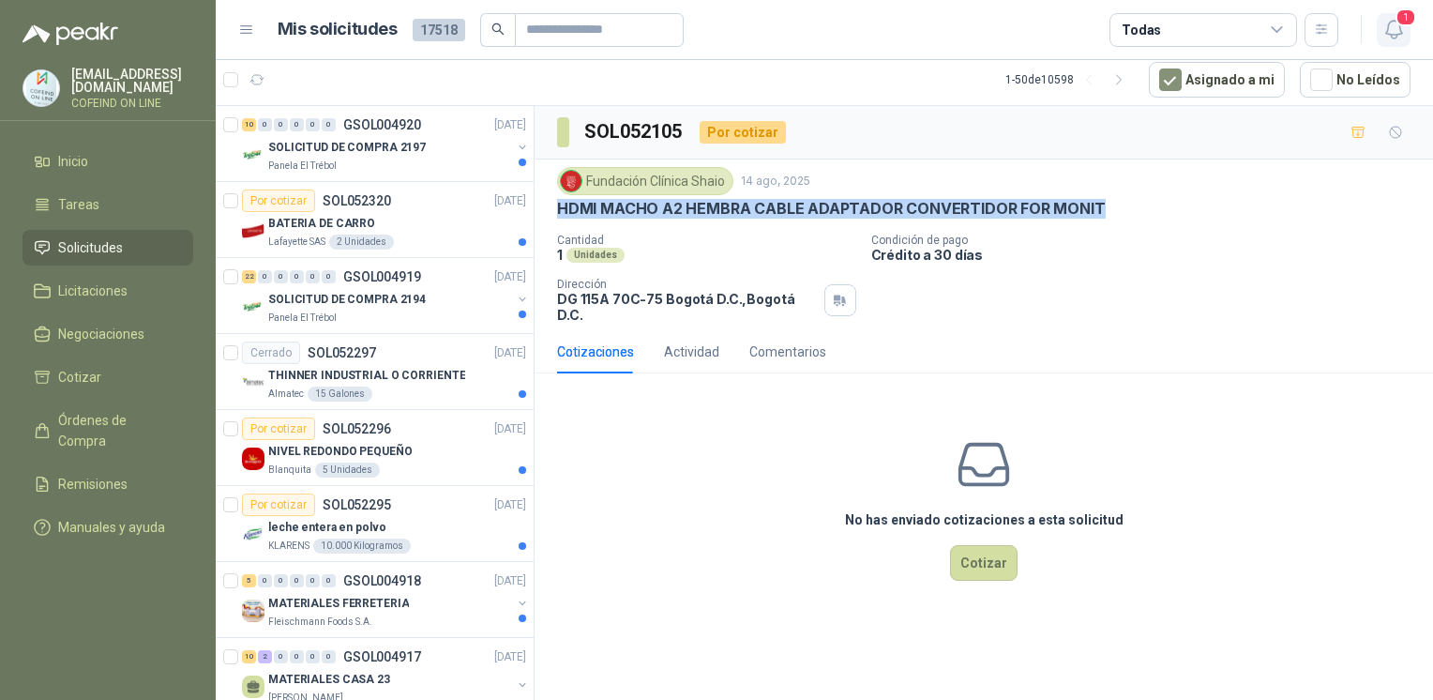
click at [1389, 32] on icon "button" at bounding box center [1393, 29] width 23 height 23
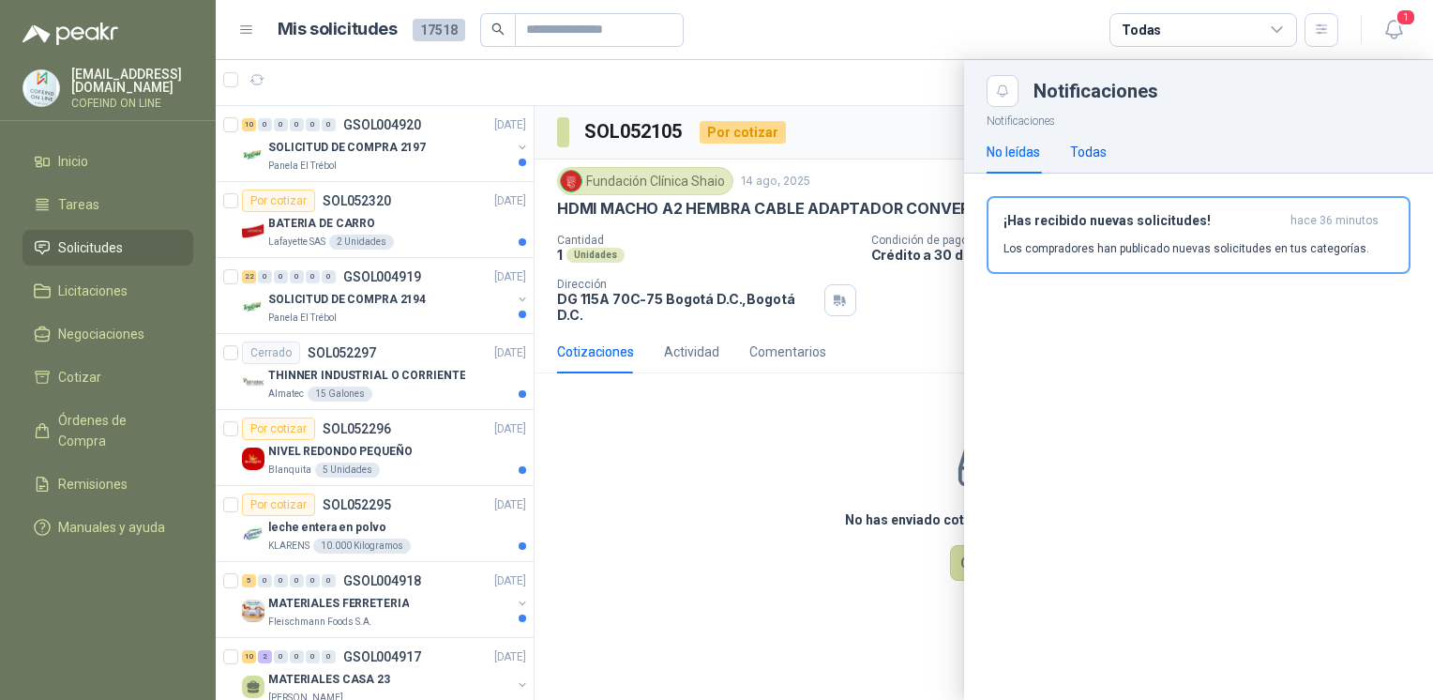
click at [1083, 158] on div "Todas" at bounding box center [1088, 152] width 37 height 21
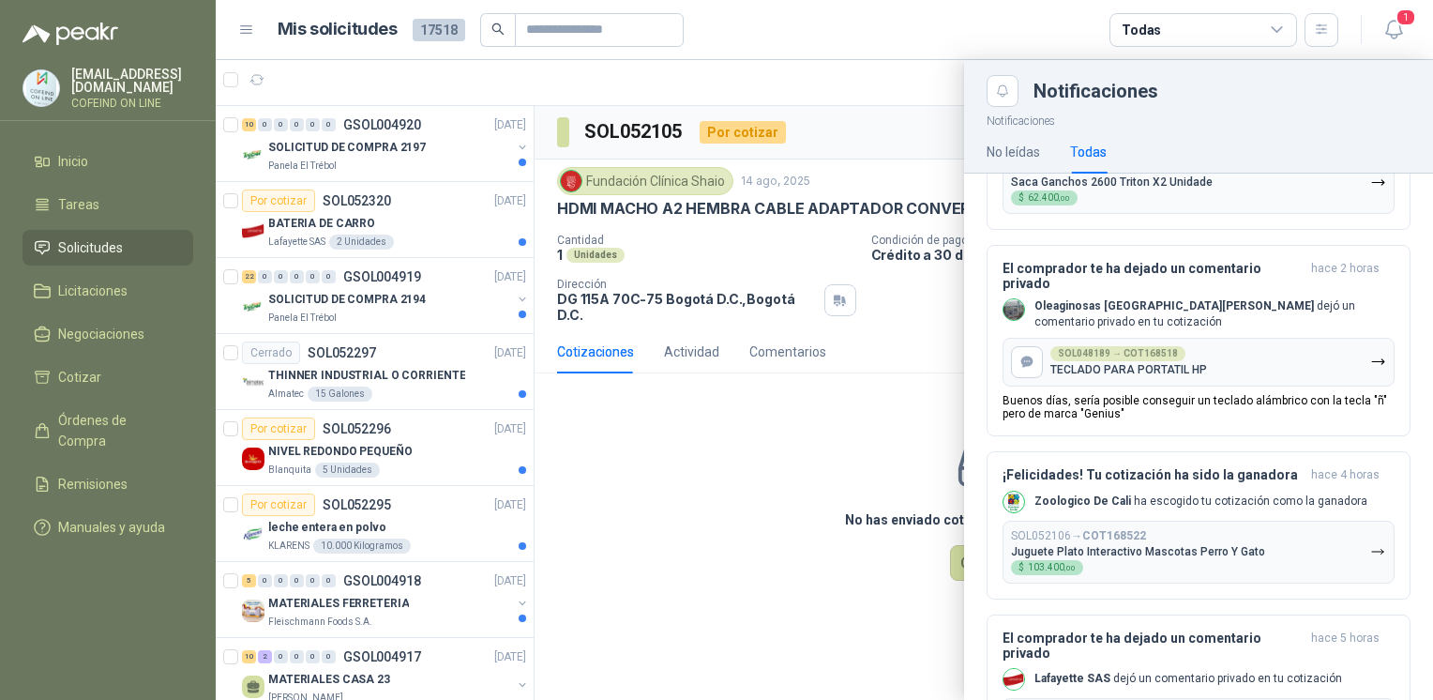
scroll to position [439, 0]
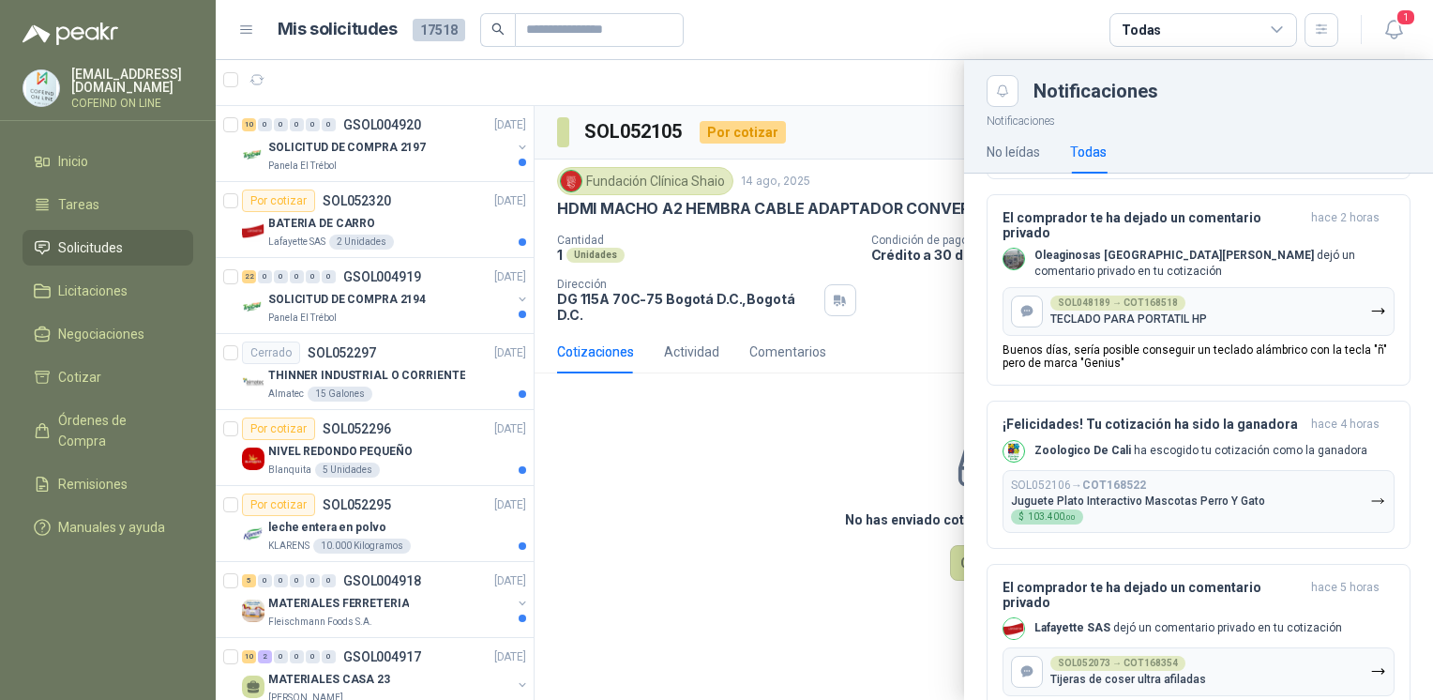
click at [791, 501] on div at bounding box center [824, 380] width 1217 height 640
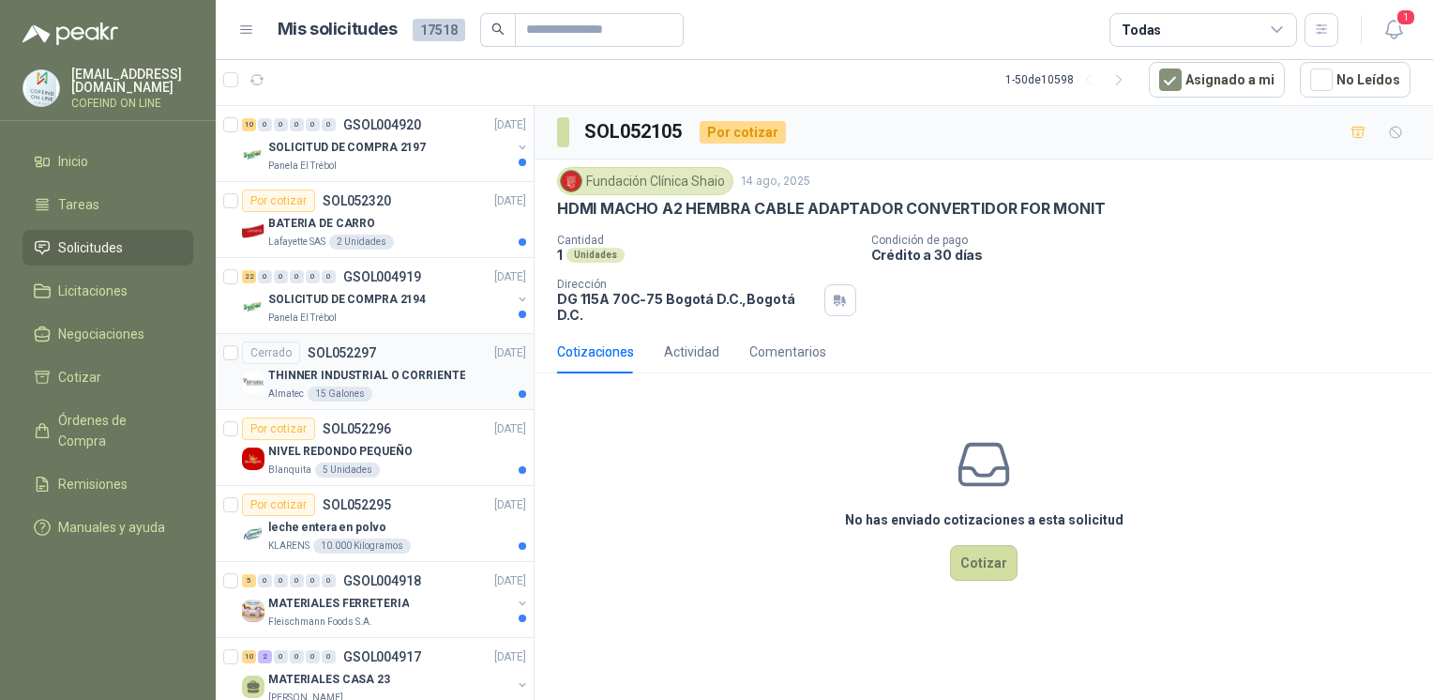
click at [361, 375] on p "THINNER INDUSTRIAL O CORRIENTE" at bounding box center [366, 376] width 197 height 18
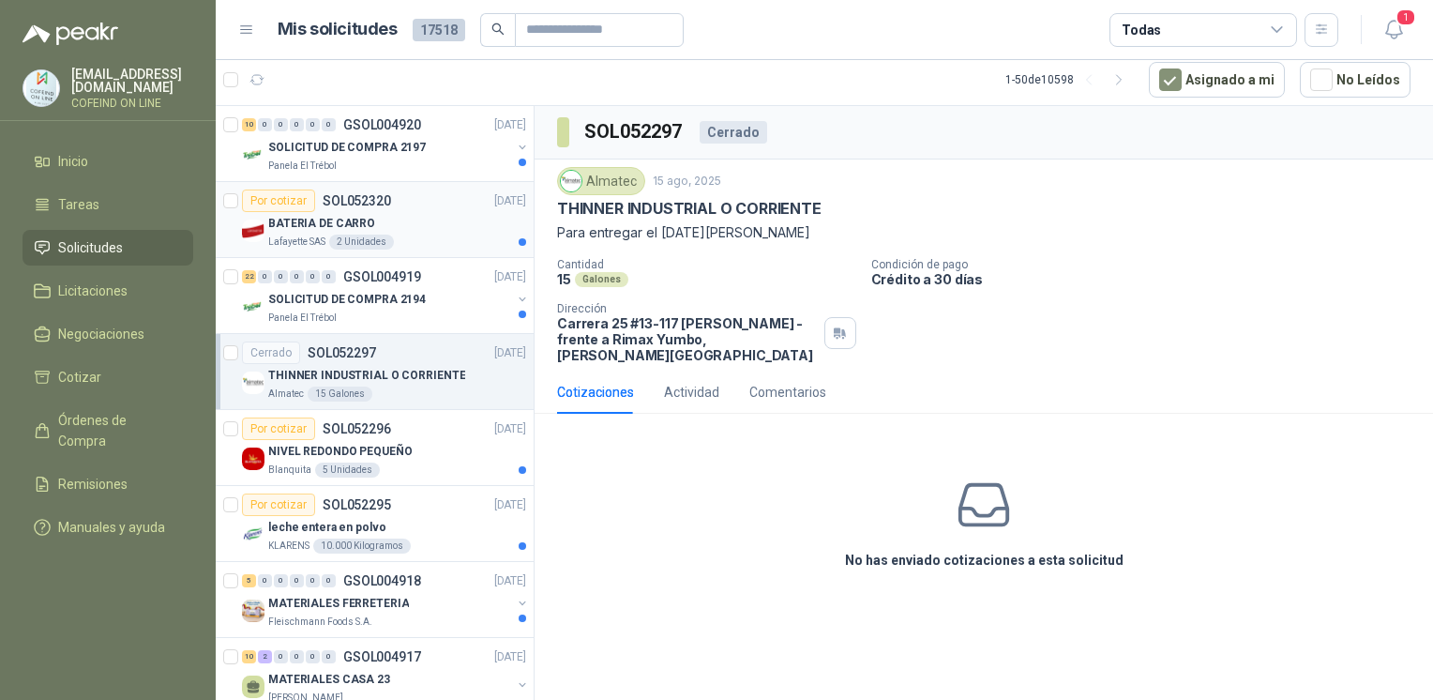
click at [442, 239] on div "Lafayette SAS 2 Unidades" at bounding box center [397, 241] width 258 height 15
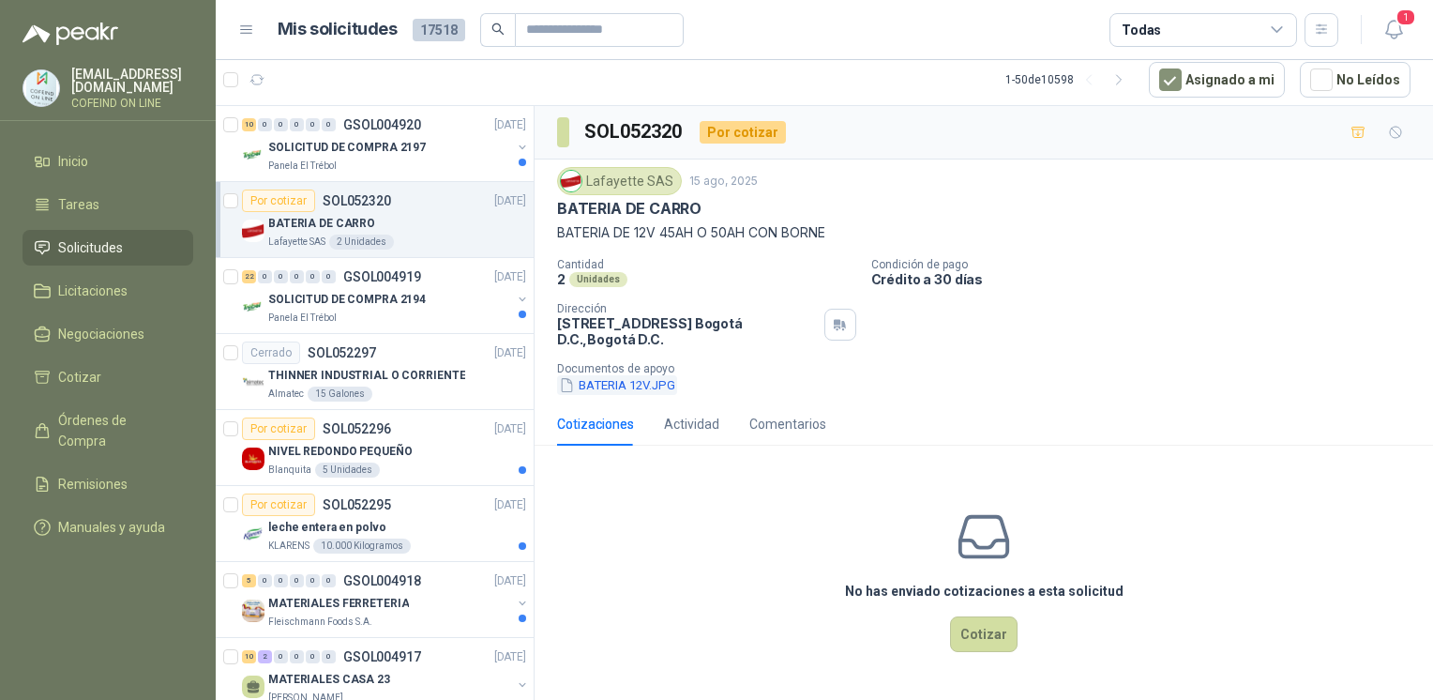
click at [636, 384] on button "BATERIA 12V.JPG" at bounding box center [617, 385] width 120 height 20
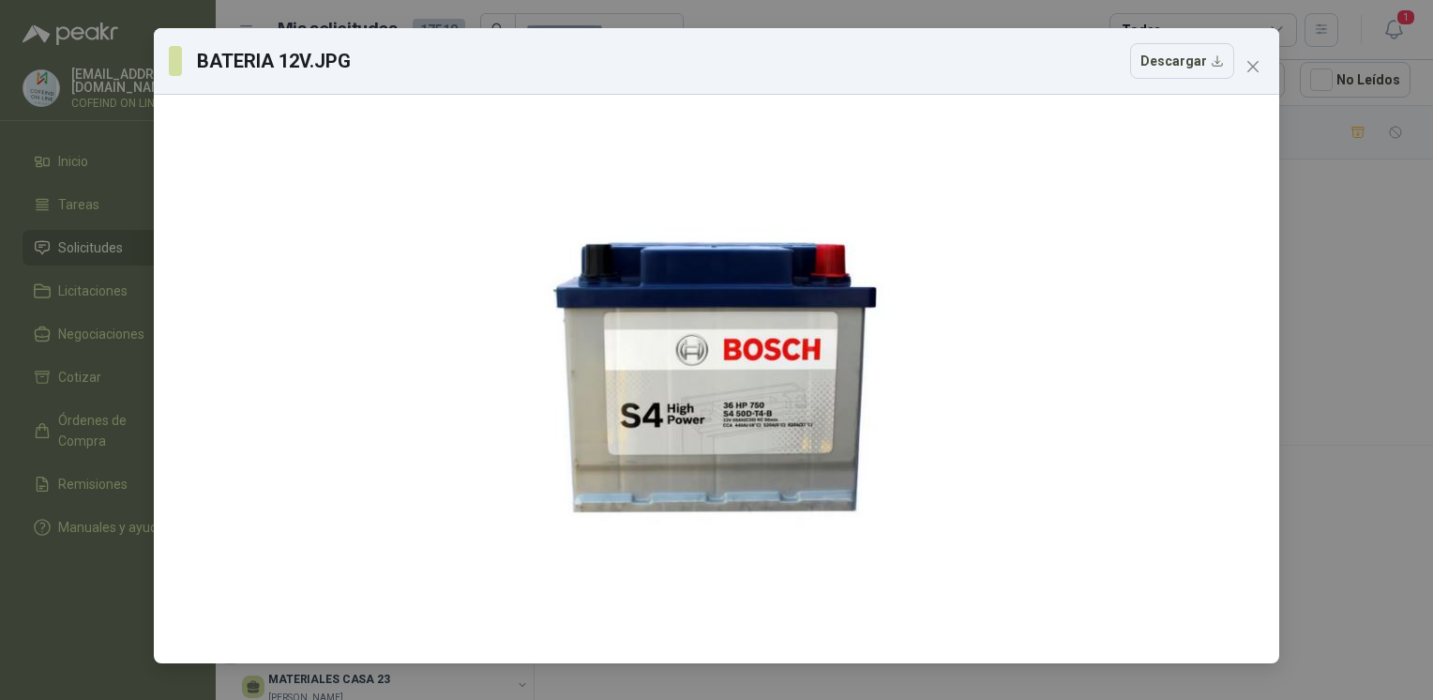
click at [1296, 306] on div "BATERIA 12V.JPG Descargar" at bounding box center [716, 350] width 1433 height 700
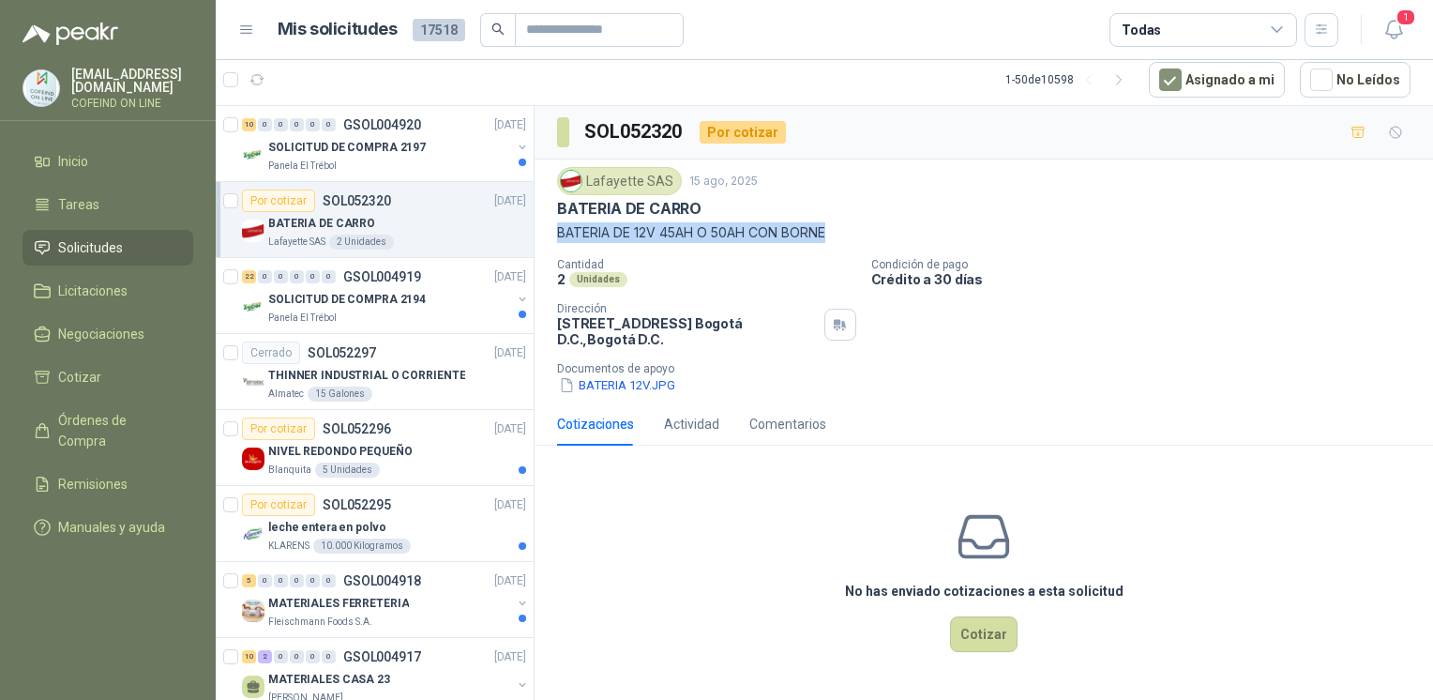
drag, startPoint x: 550, startPoint y: 231, endPoint x: 851, endPoint y: 232, distance: 301.0
click at [851, 232] on div "Lafayette SAS 15 ago, 2025 BATERIA DE CARRO BATERIA DE 12V 45AH O 50AH CON BORN…" at bounding box center [983, 280] width 898 height 243
copy p "BATERIA DE 12V 45AH O 50AH CON BORNE"
click at [668, 377] on button "BATERIA 12V.JPG" at bounding box center [617, 385] width 120 height 20
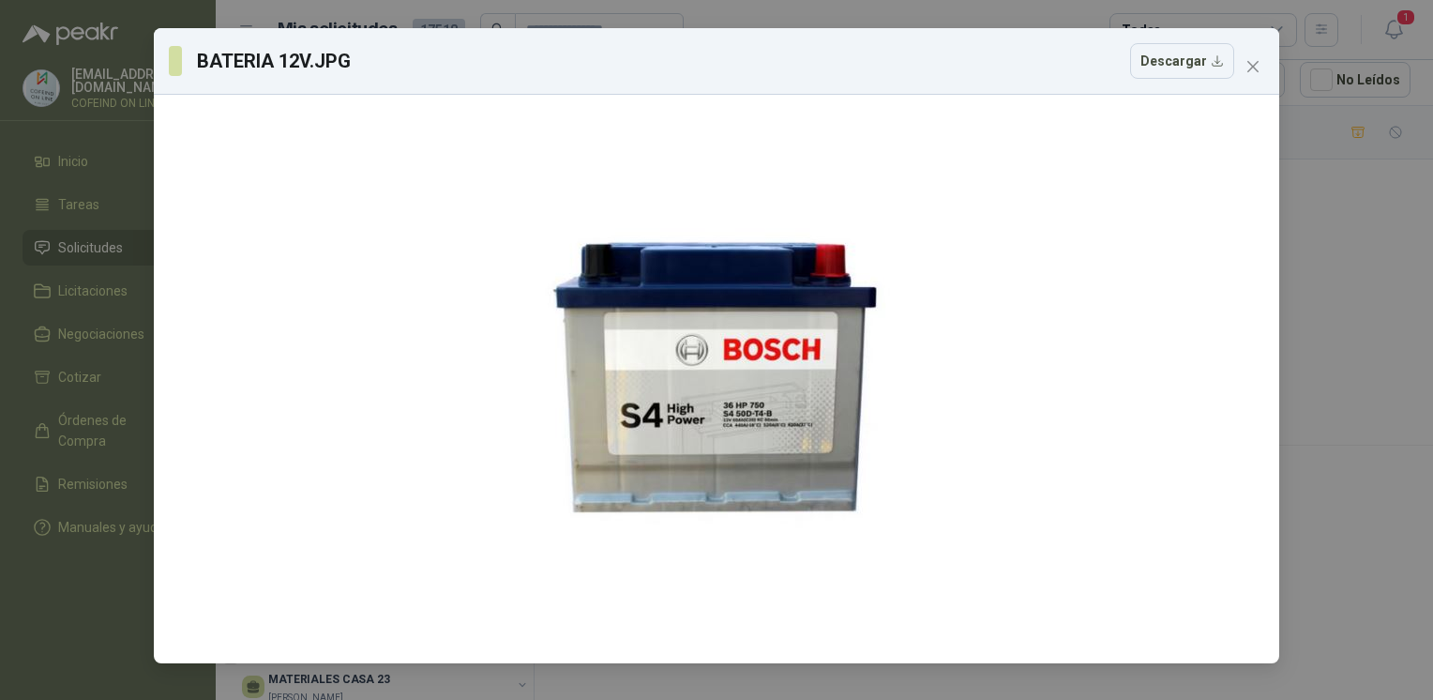
click at [1305, 272] on div "BATERIA 12V.JPG Descargar" at bounding box center [716, 350] width 1433 height 700
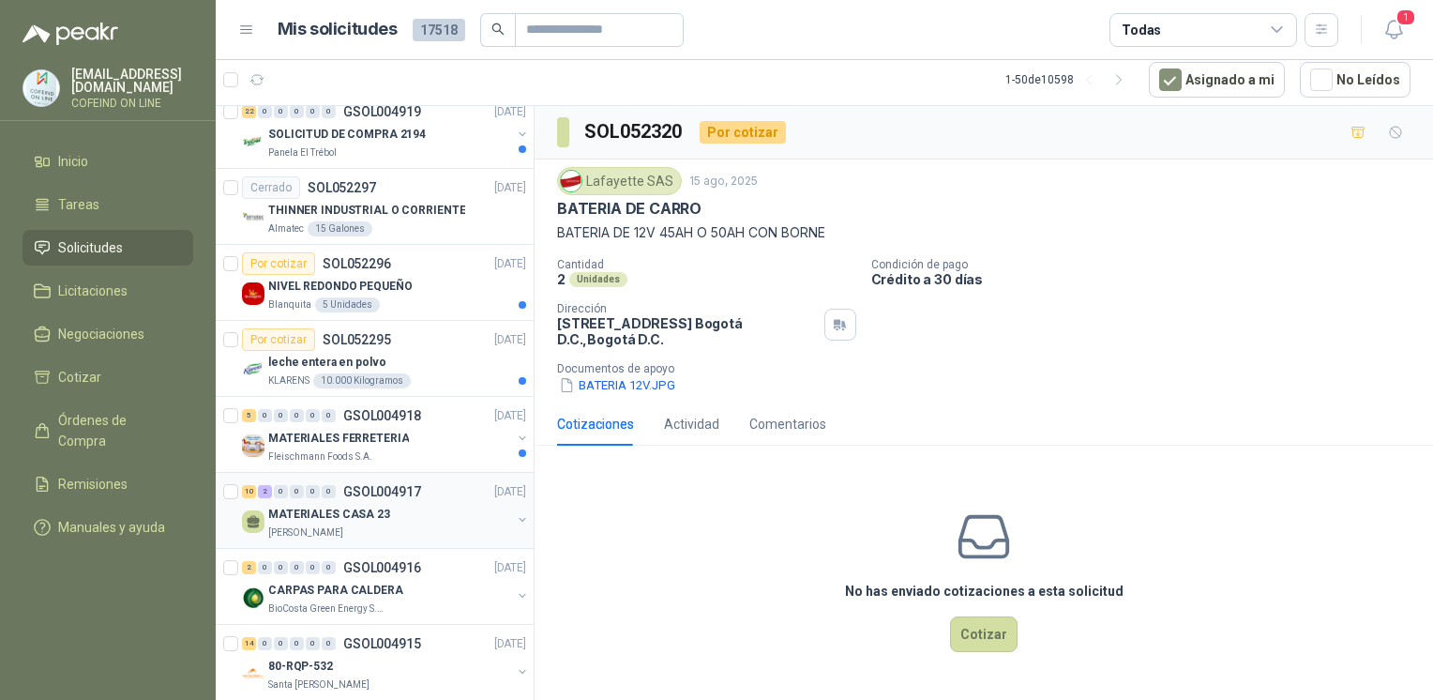
scroll to position [184, 0]
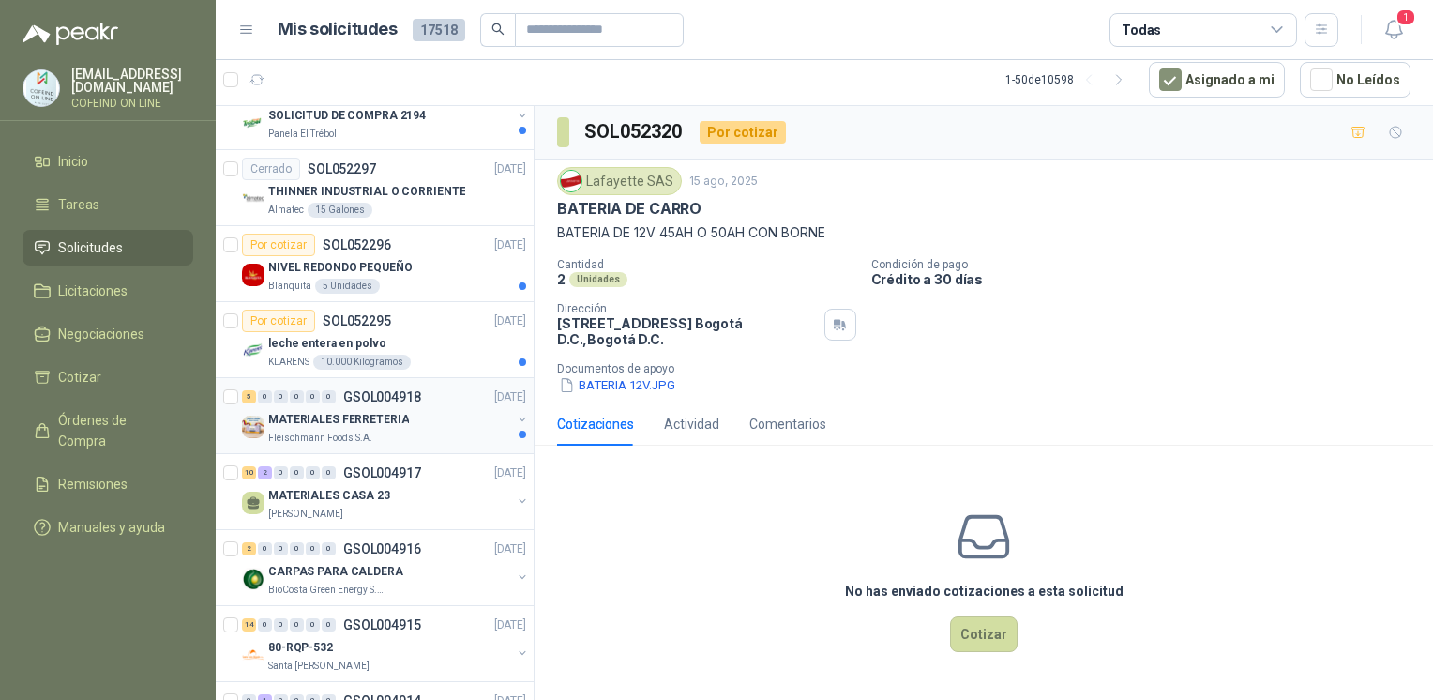
click at [423, 437] on div "Fleischmann Foods S.A." at bounding box center [389, 437] width 243 height 15
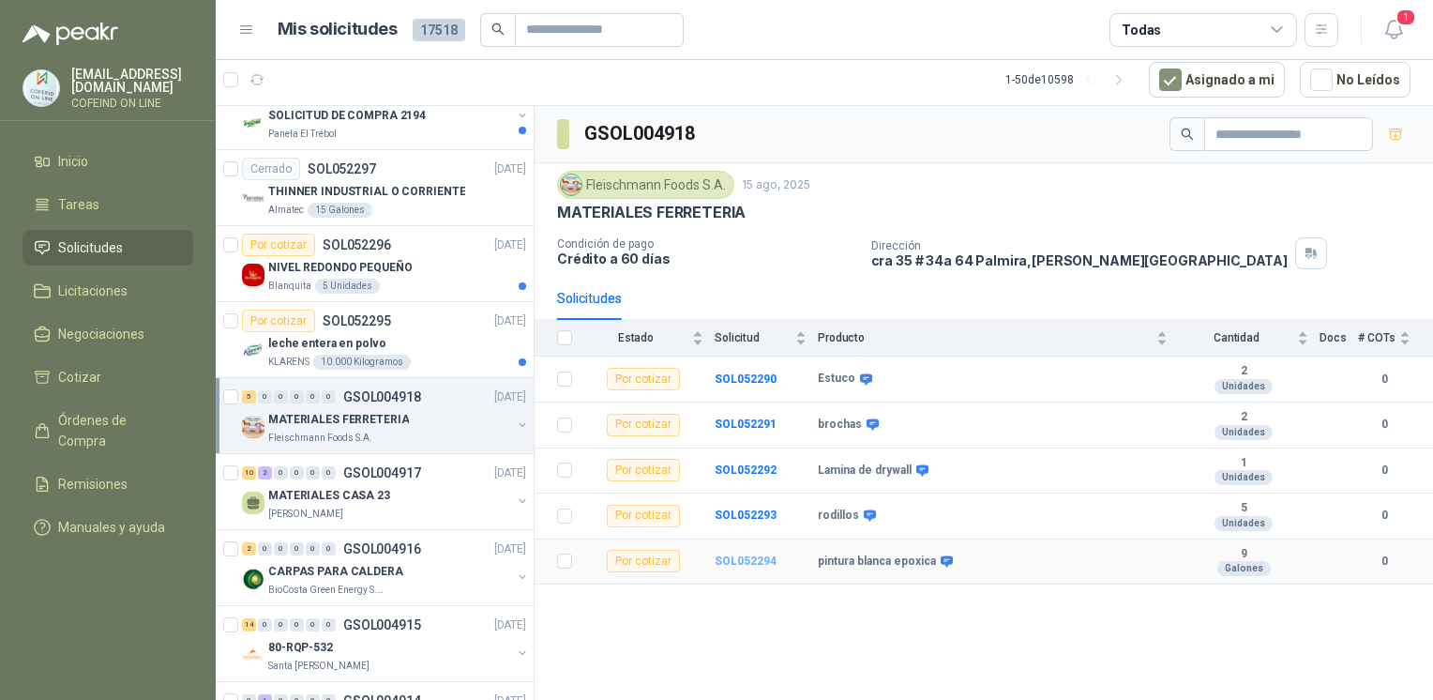
click at [759, 563] on b "SOL052294" at bounding box center [746, 560] width 62 height 13
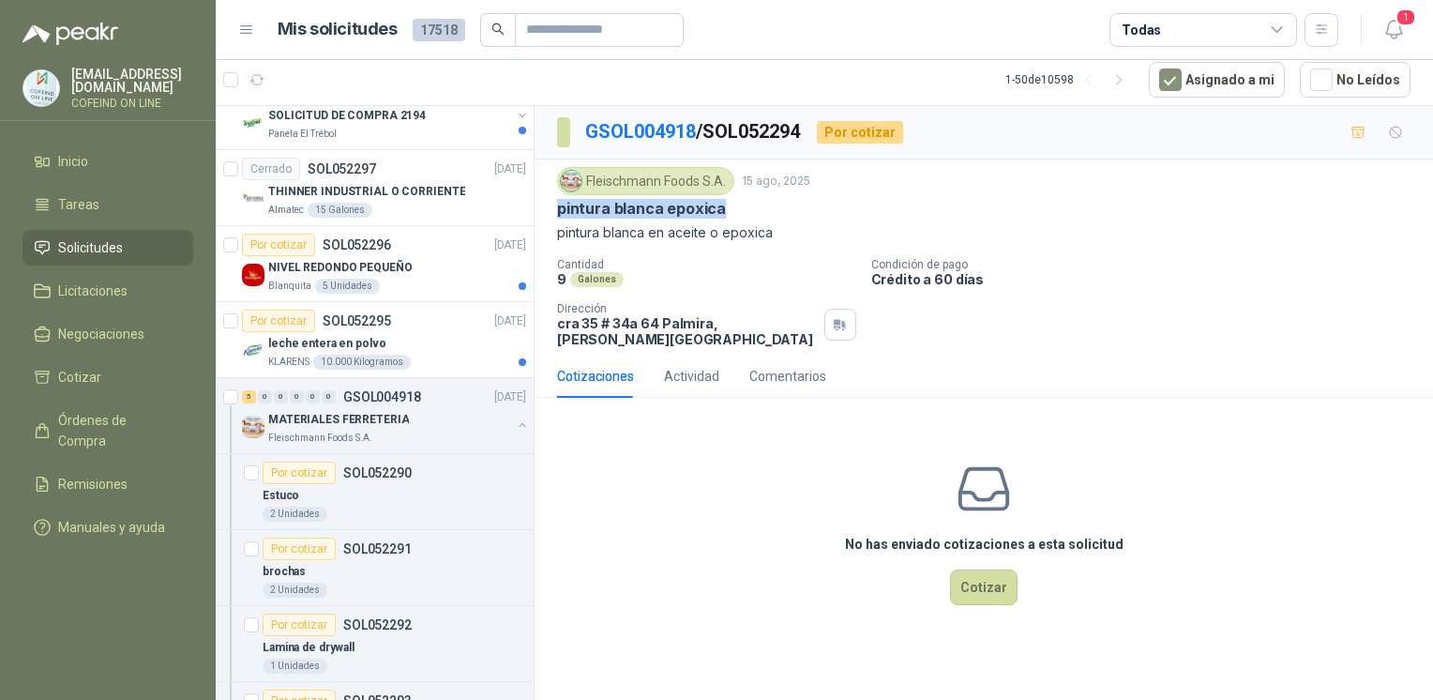
drag, startPoint x: 551, startPoint y: 204, endPoint x: 725, endPoint y: 208, distance: 173.5
click at [725, 208] on div "Fleischmann Foods S.A. 15 ago, 2025 pintura blanca epoxica pintura blanca en ac…" at bounding box center [983, 256] width 898 height 195
copy p "pintura blanca epoxica"
click at [1001, 573] on button "Cotizar" at bounding box center [984, 587] width 68 height 36
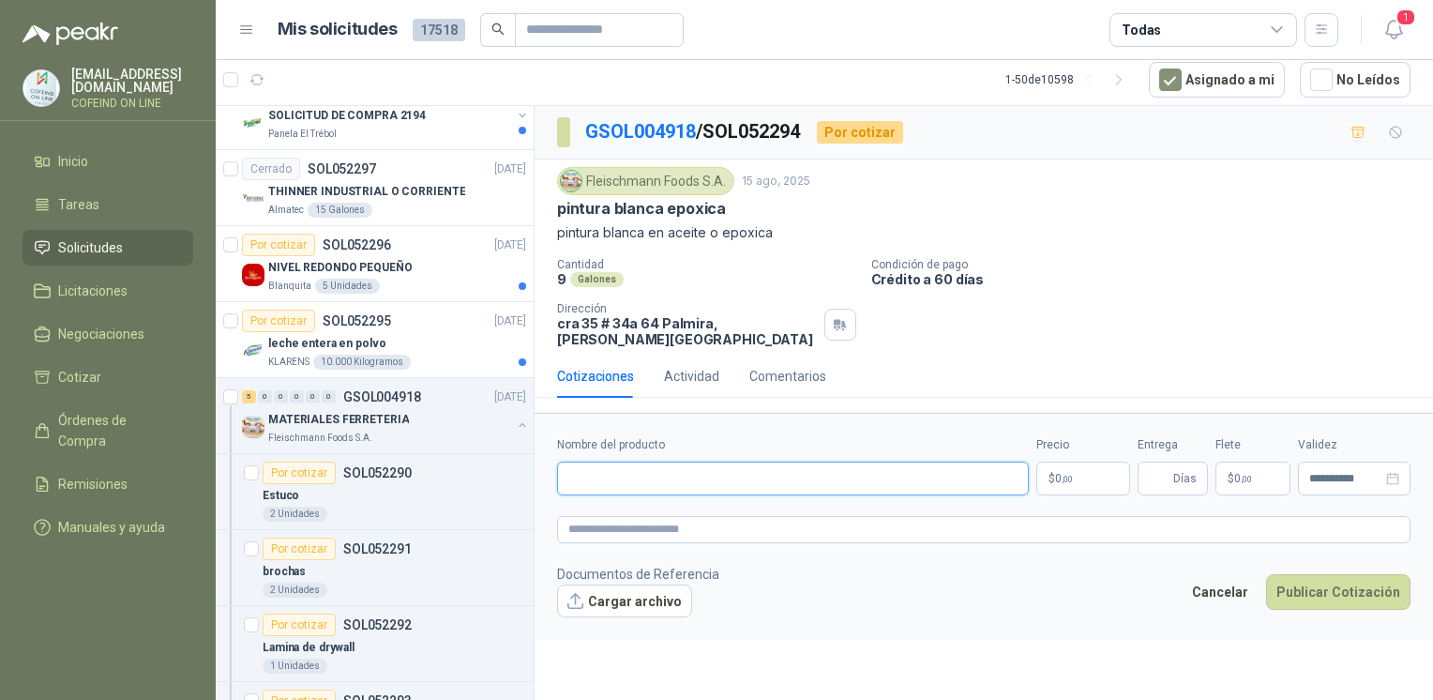
click at [763, 462] on input "Nombre del producto" at bounding box center [793, 478] width 472 height 34
paste input "**********"
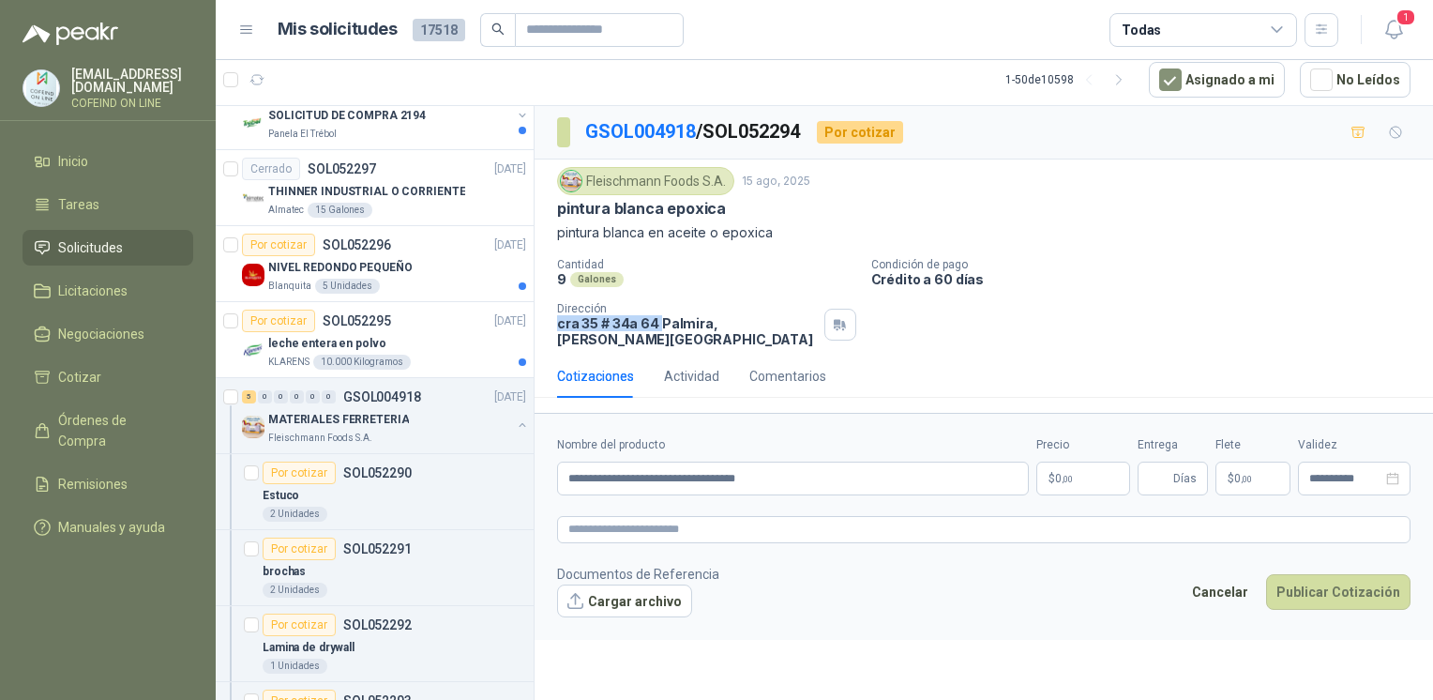
drag, startPoint x: 603, startPoint y: 326, endPoint x: 661, endPoint y: 326, distance: 58.1
click at [661, 326] on p "cra 35 # 34a 64 Palmira , Valle del Cauca" at bounding box center [687, 331] width 260 height 32
copy p "cra 35 # 34a 64"
drag, startPoint x: 810, startPoint y: 458, endPoint x: 468, endPoint y: 459, distance: 342.3
click at [468, 459] on div "10 0 0 0 0 0 GSOL004920 15/08/25 SOLICITUD DE COMPRA 2197 Panela El Trébol Por …" at bounding box center [824, 402] width 1217 height 595
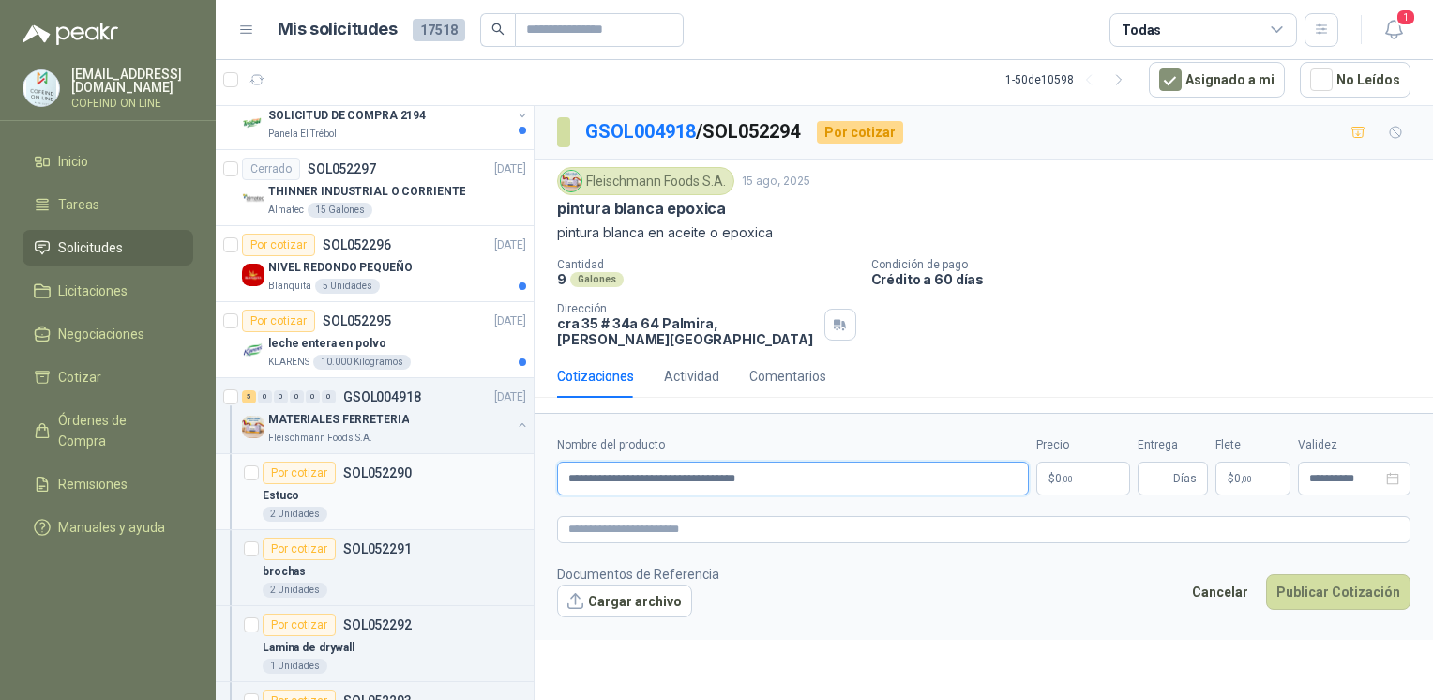
paste input "**********"
type input "**********"
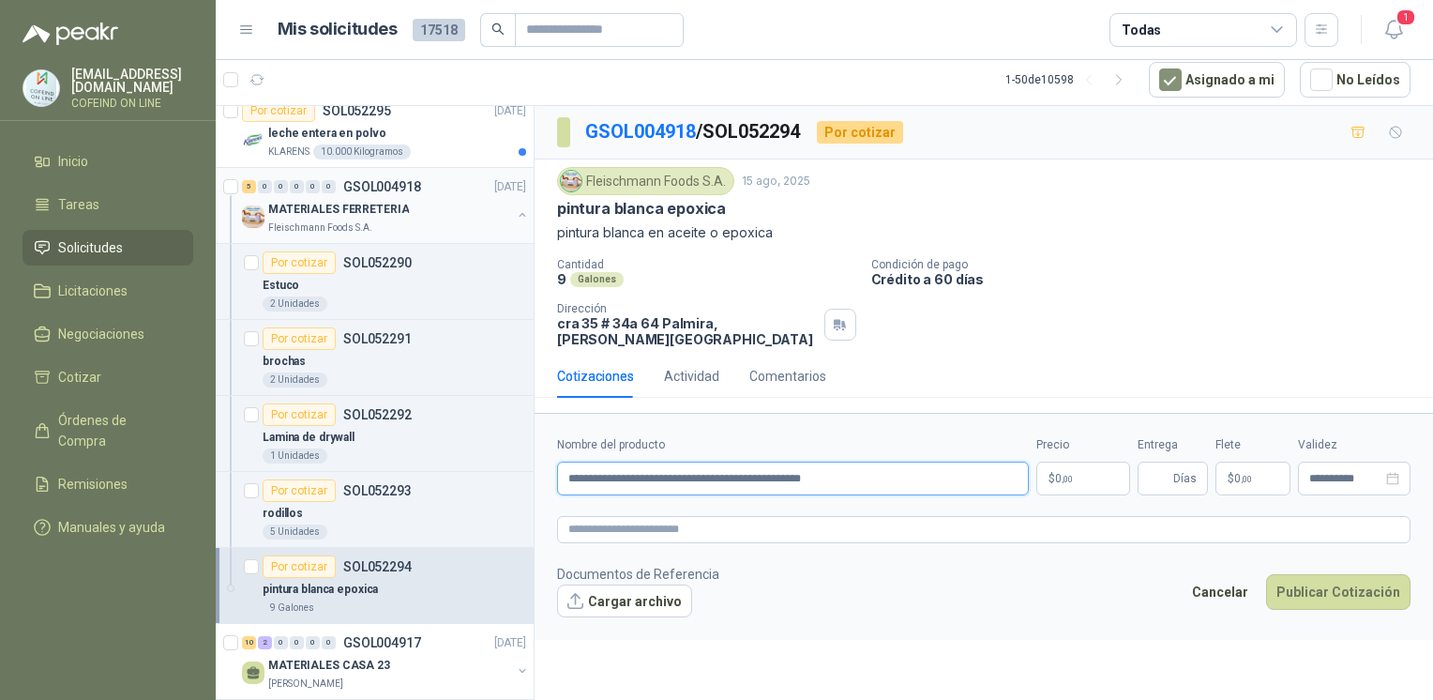
scroll to position [394, 0]
click at [278, 311] on article "Por cotizar SOL052290 Estuco 2 Unidades" at bounding box center [375, 282] width 318 height 76
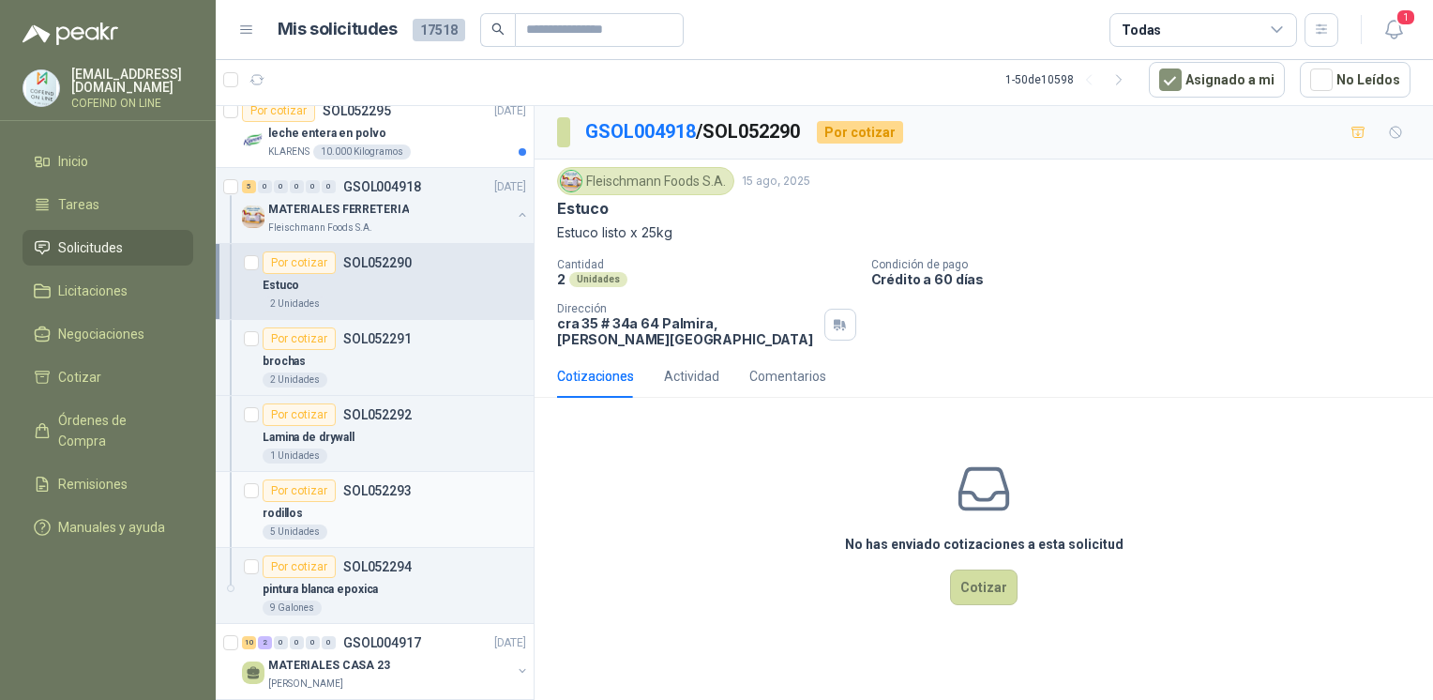
click at [302, 504] on div "rodillos" at bounding box center [394, 513] width 263 height 23
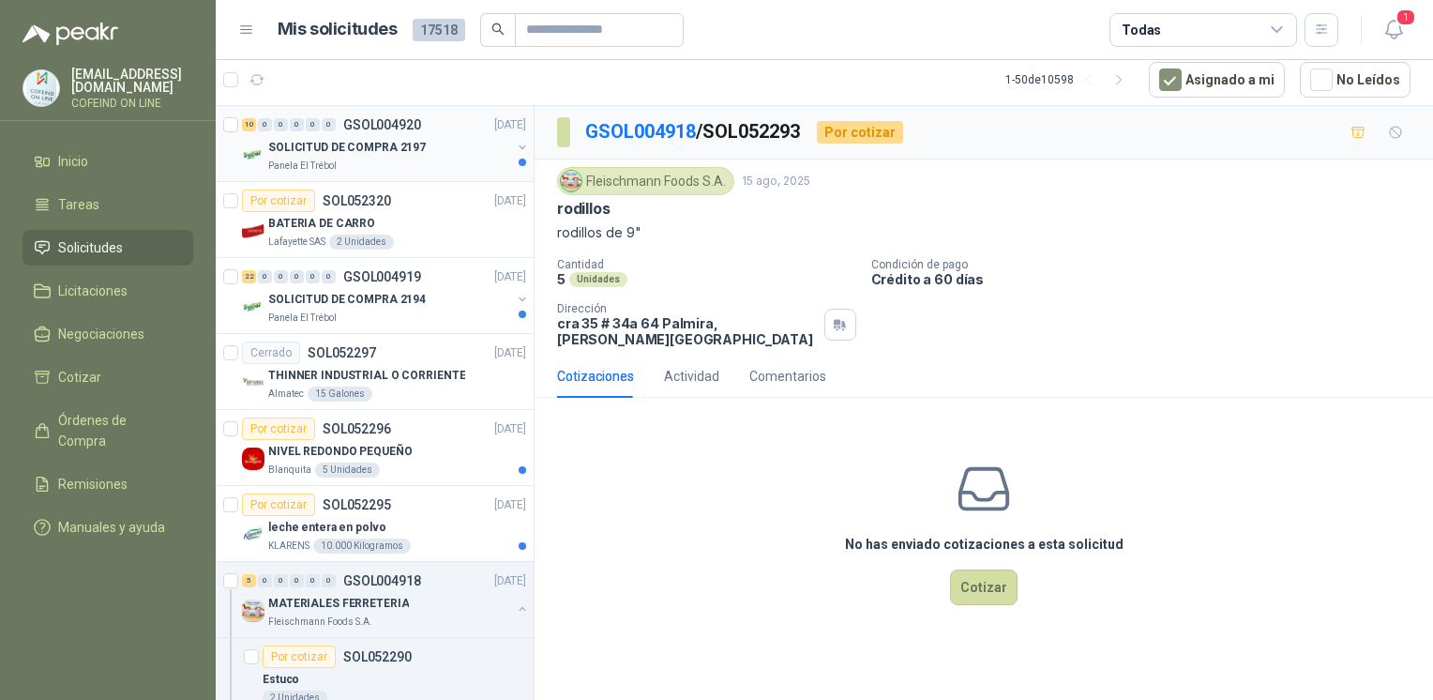
click at [367, 161] on div "Panela El Trébol" at bounding box center [389, 165] width 243 height 15
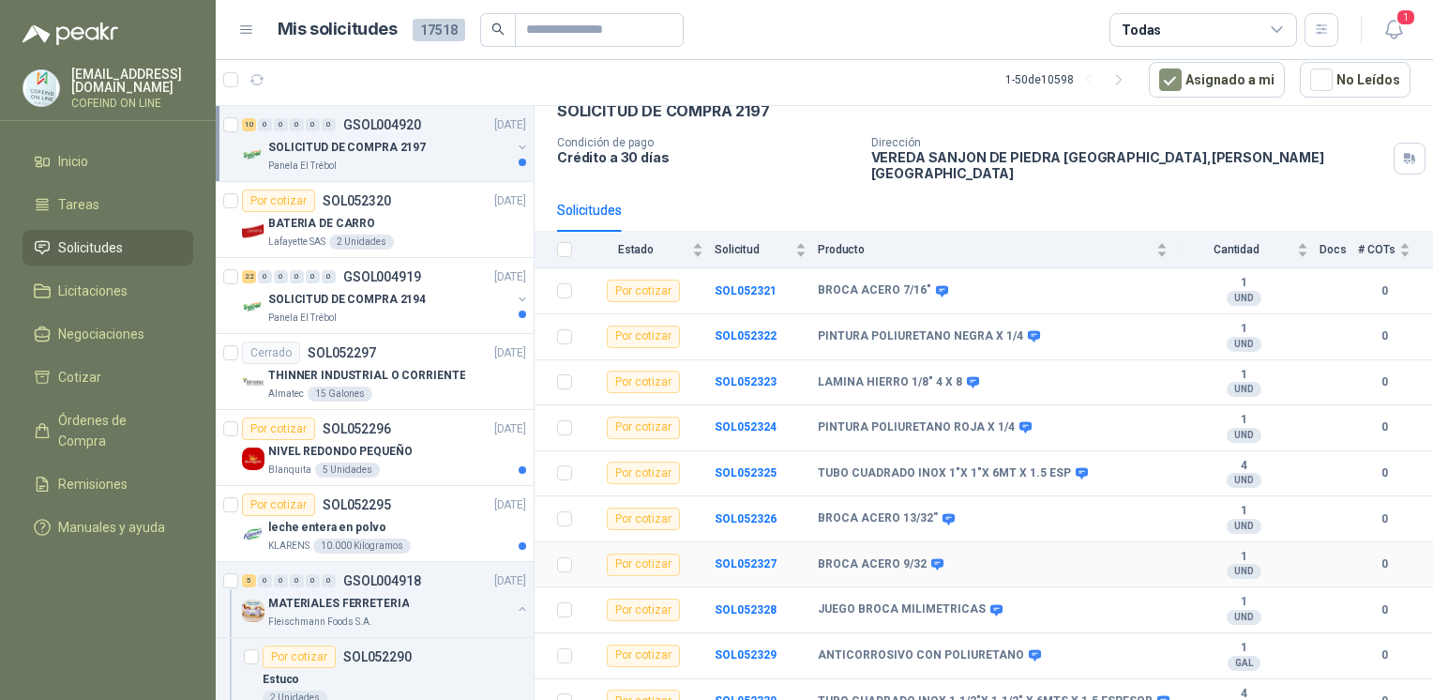
scroll to position [110, 0]
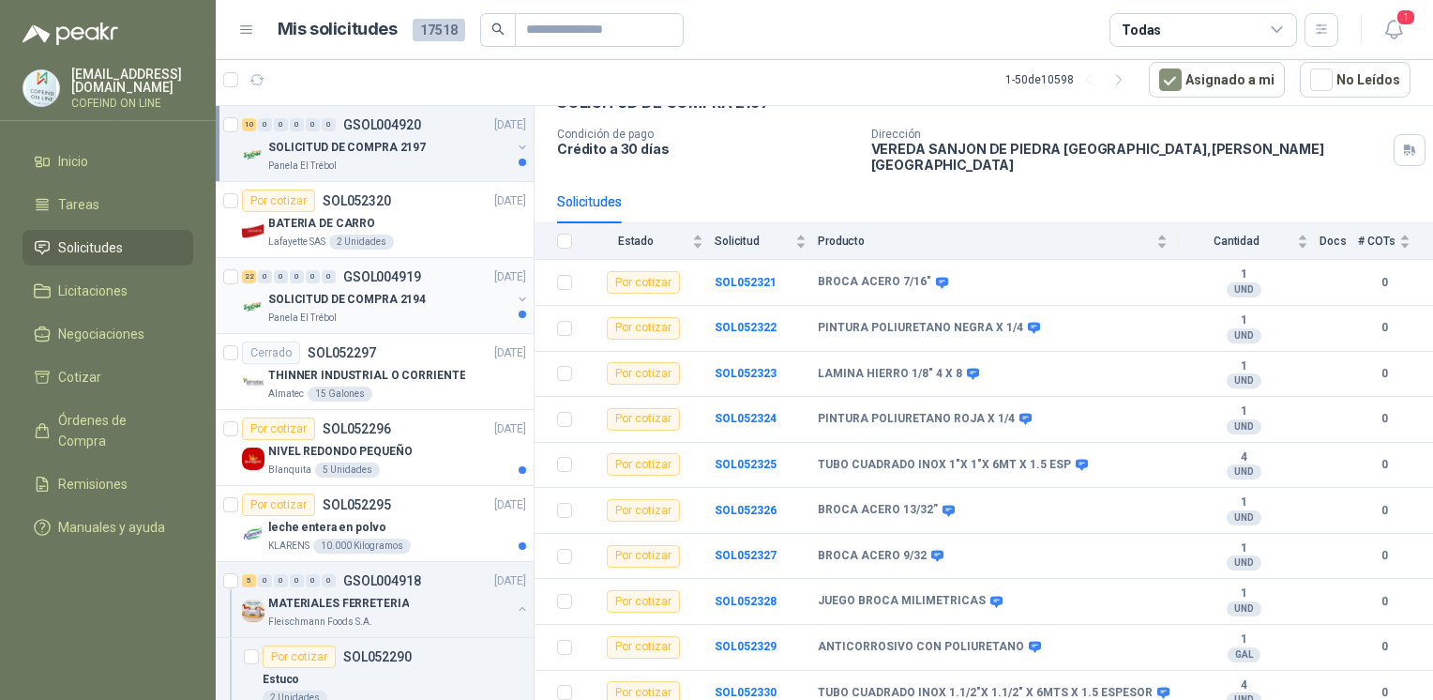
click at [368, 297] on p "SOLICITUD DE COMPRA 2194" at bounding box center [347, 300] width 158 height 18
